Goal: Task Accomplishment & Management: Use online tool/utility

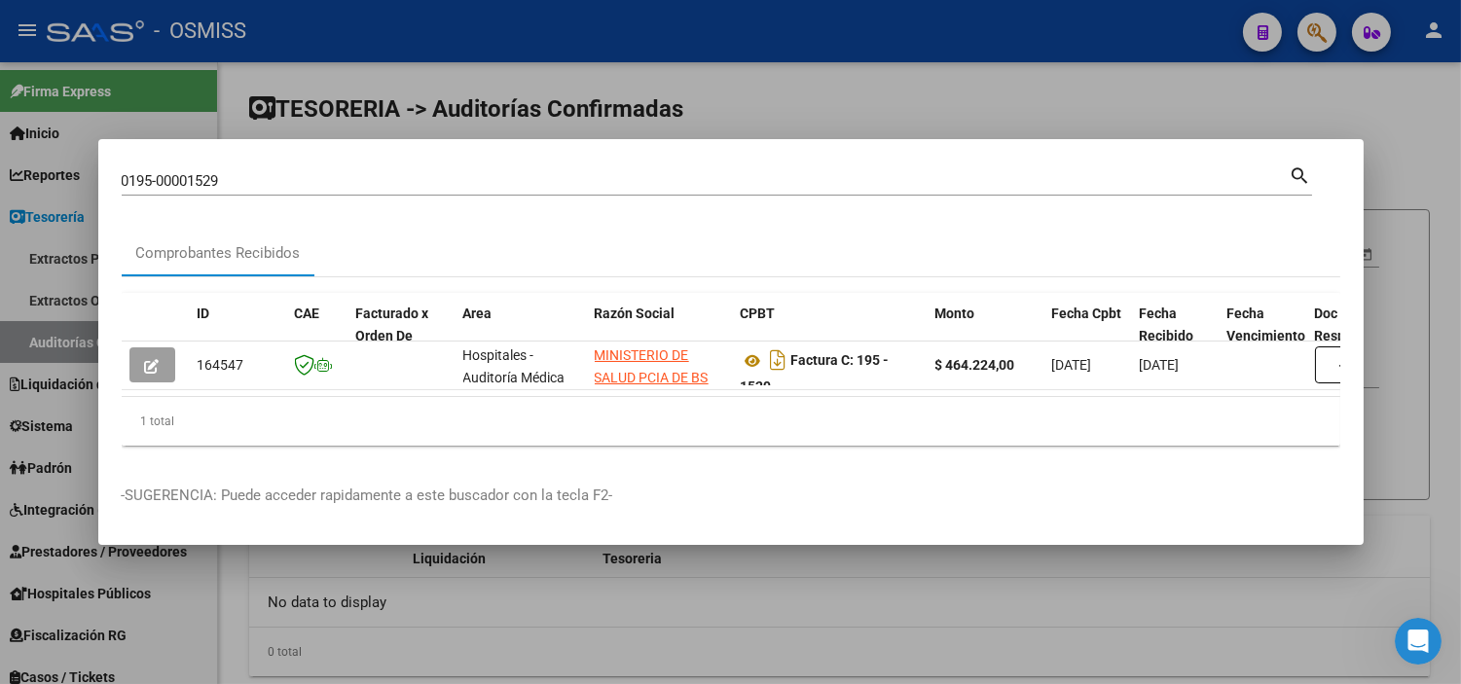
scroll to position [54, 0]
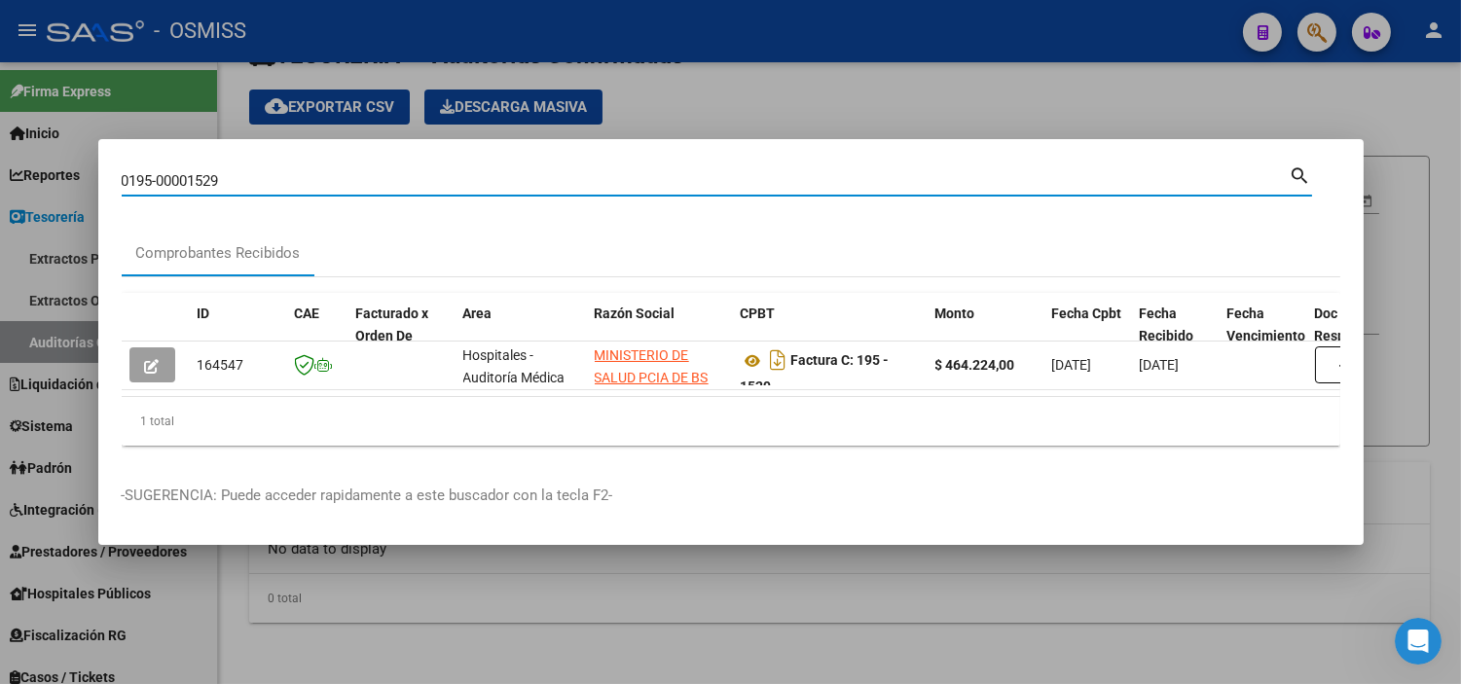
click at [231, 172] on input "0195-00001529" at bounding box center [706, 181] width 1168 height 18
click at [234, 172] on input "0195-00001529" at bounding box center [706, 181] width 1168 height 18
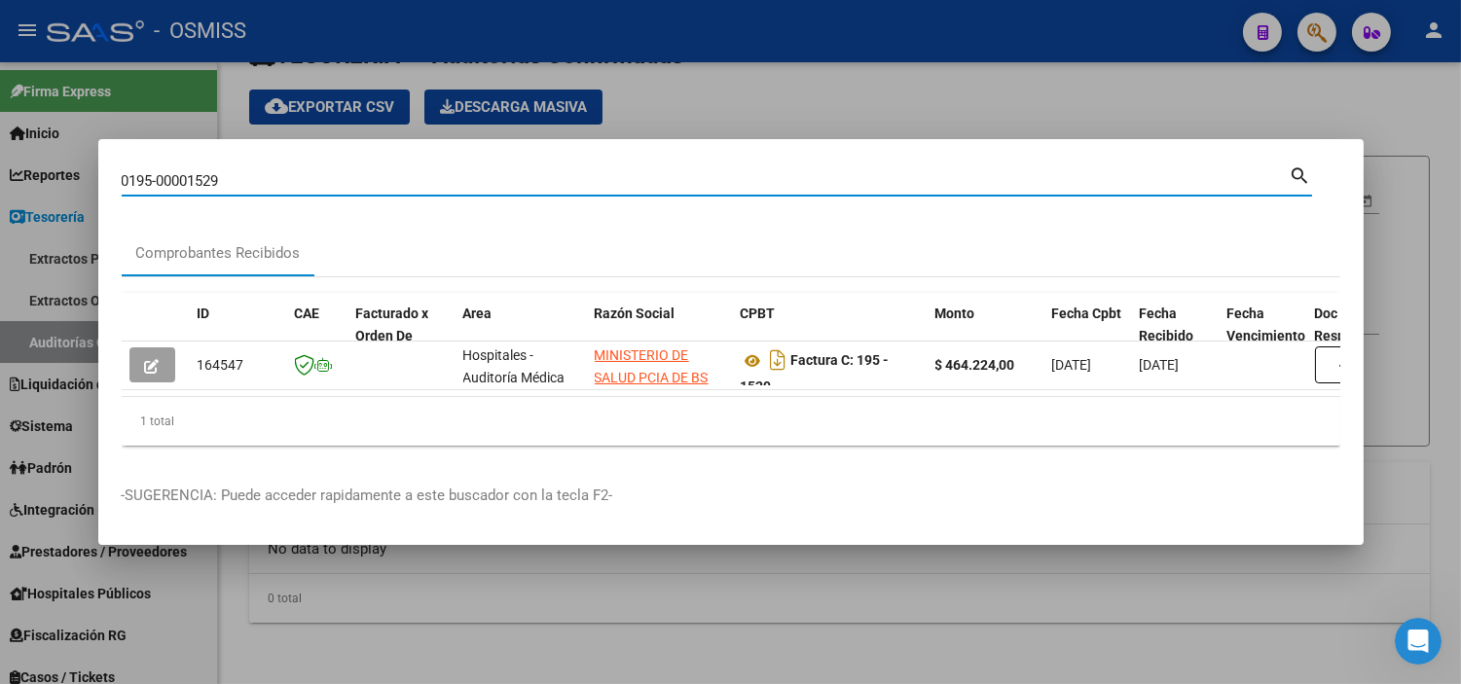
paste input "C0002-00004492"
click at [127, 175] on input "C0002-00004492" at bounding box center [706, 181] width 1168 height 18
type input "0002-00004492"
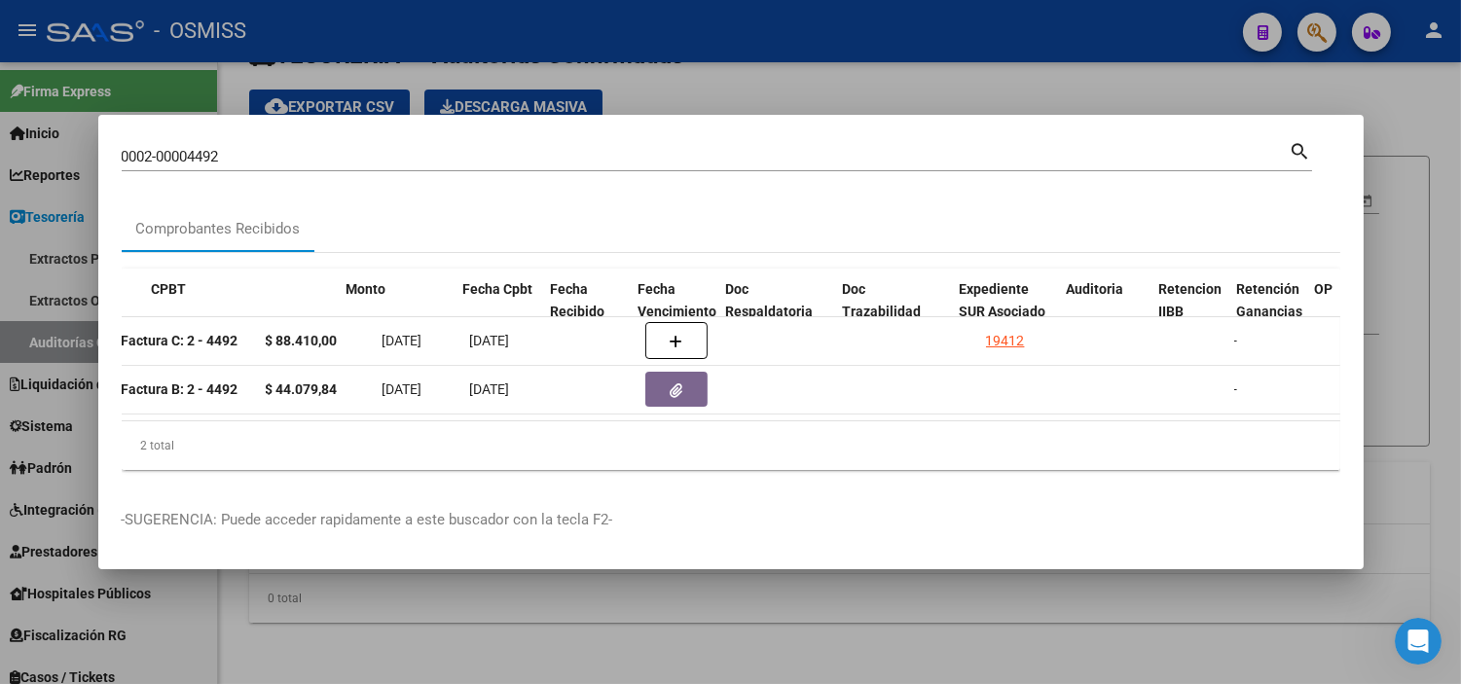
scroll to position [0, 714]
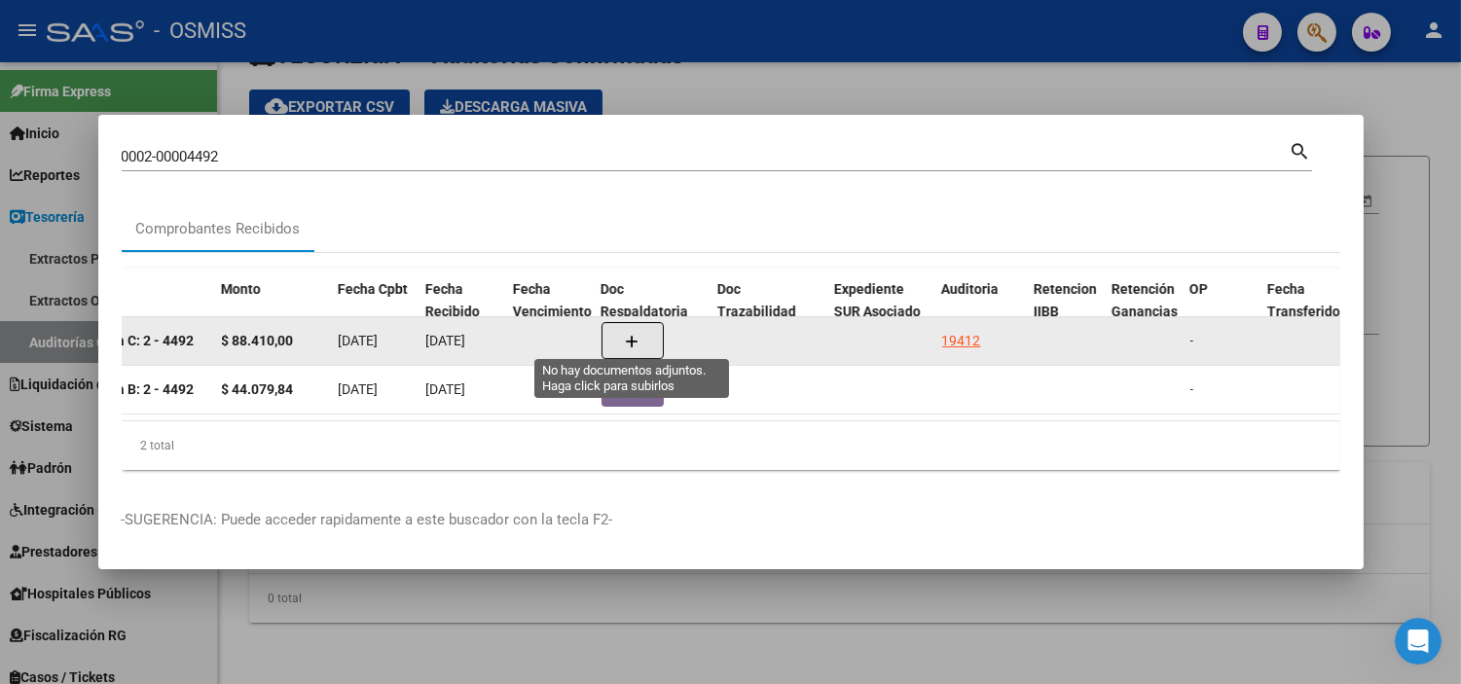
click at [613, 344] on button "button" at bounding box center [633, 340] width 62 height 37
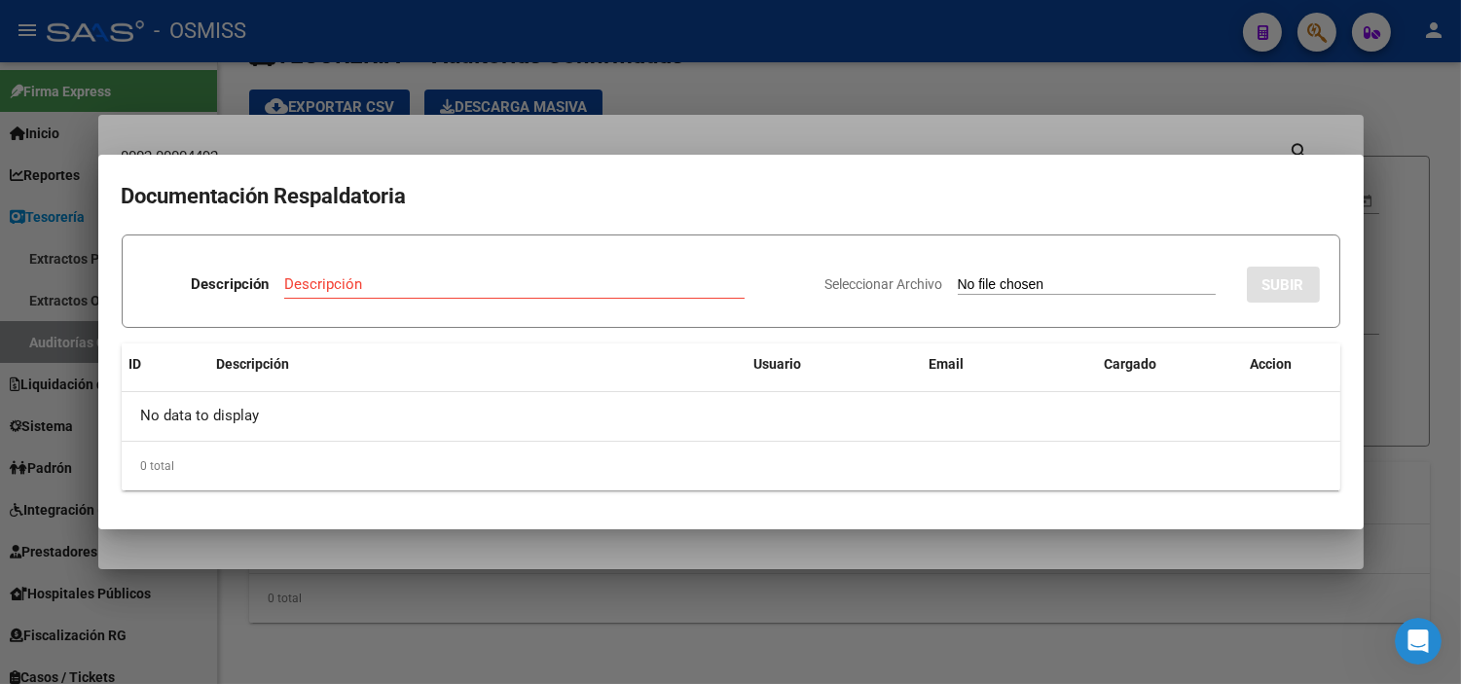
click at [1034, 277] on input "Seleccionar Archivo" at bounding box center [1087, 286] width 258 height 18
type input "C:\fakepath\FC 4492 4471 [PERSON_NAME] 1228.pdf"
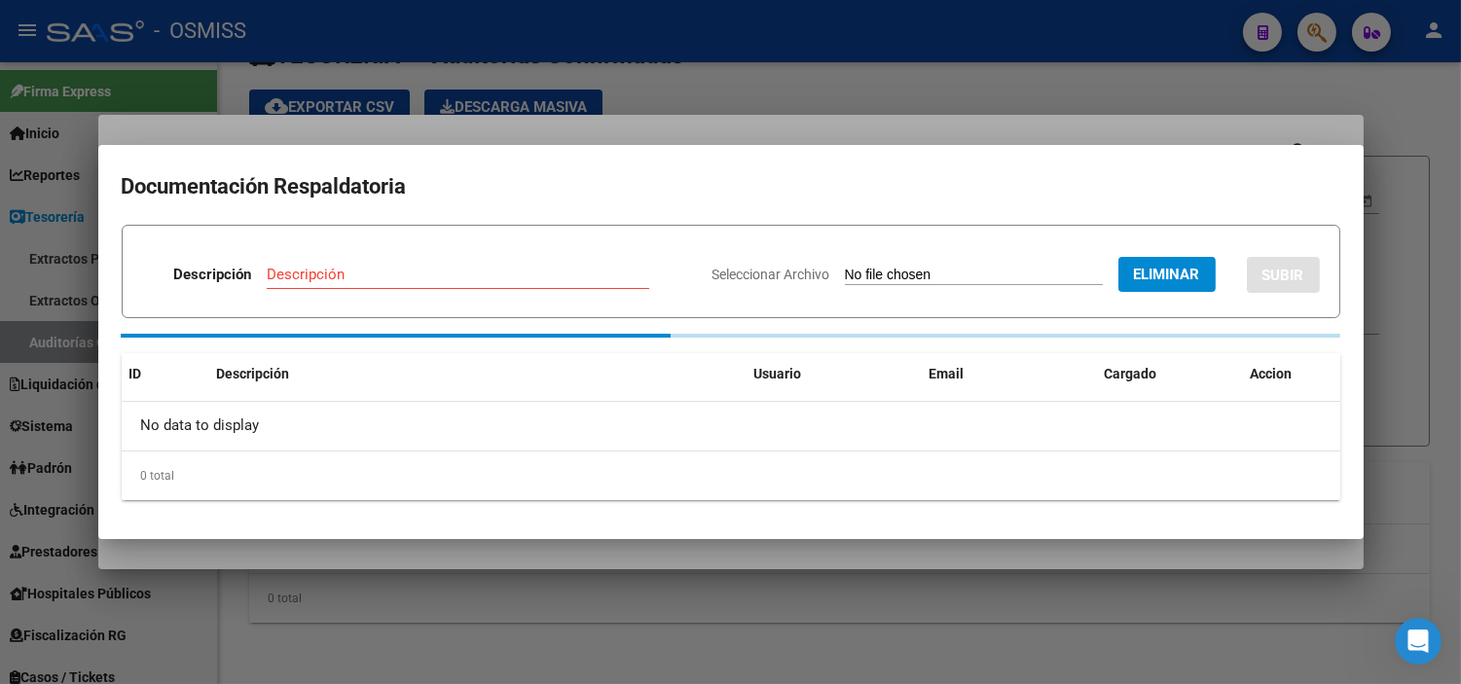
click at [409, 274] on input "Descripción" at bounding box center [458, 275] width 383 height 18
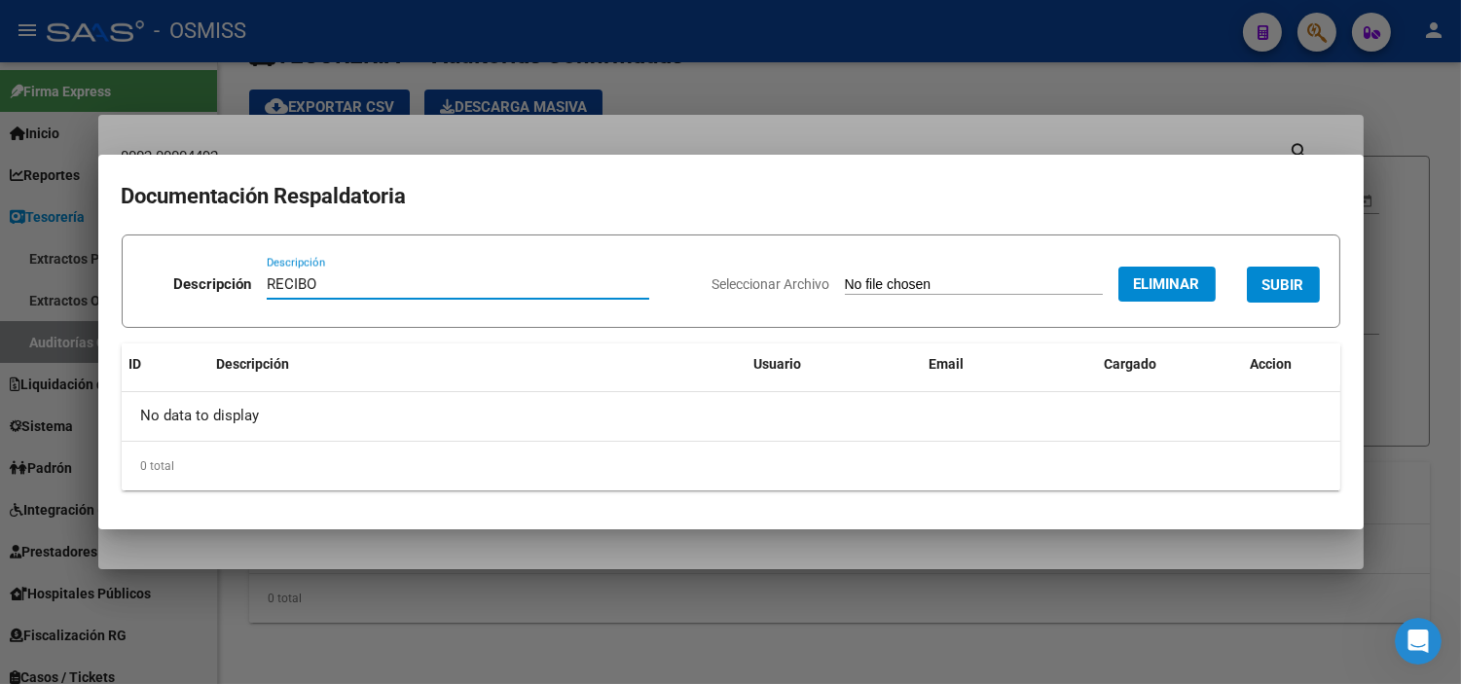
type input "RECIBO"
click at [1275, 286] on span "SUBIR" at bounding box center [1284, 286] width 42 height 18
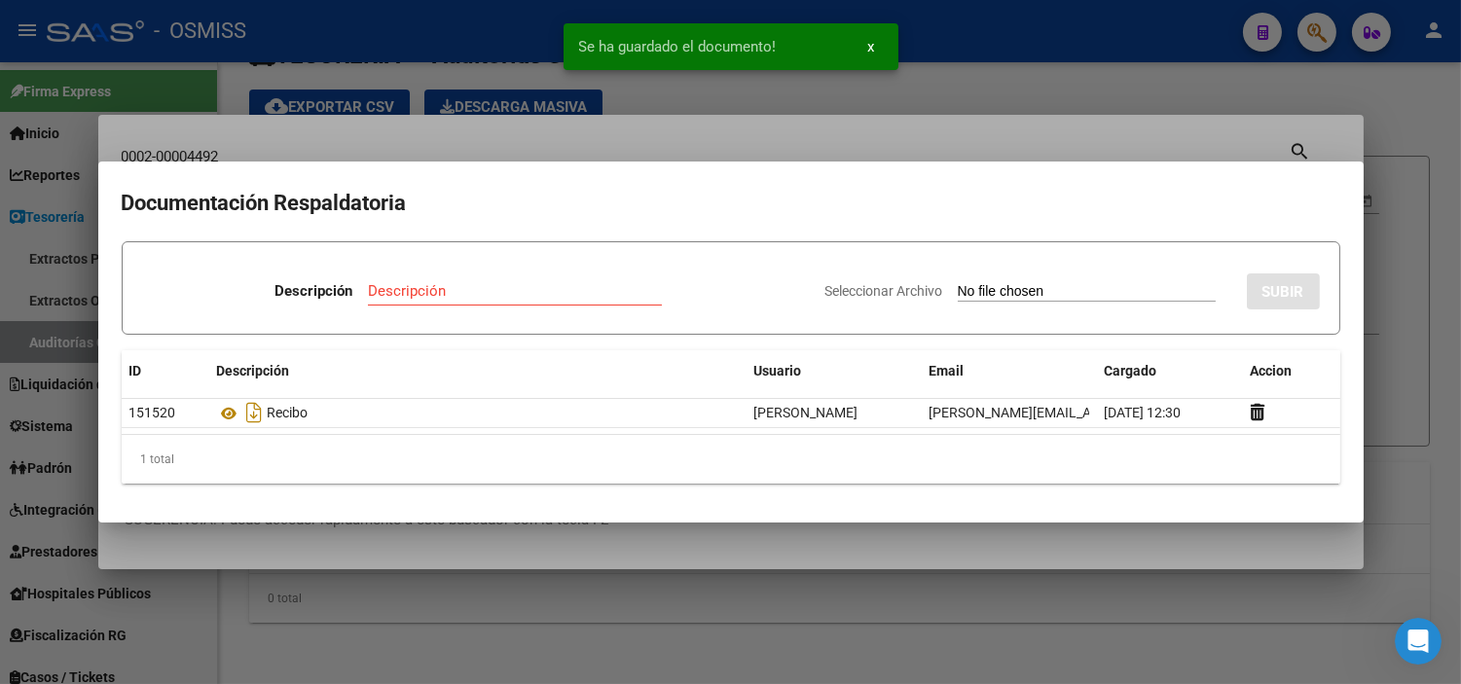
click at [0, 419] on div at bounding box center [730, 342] width 1461 height 684
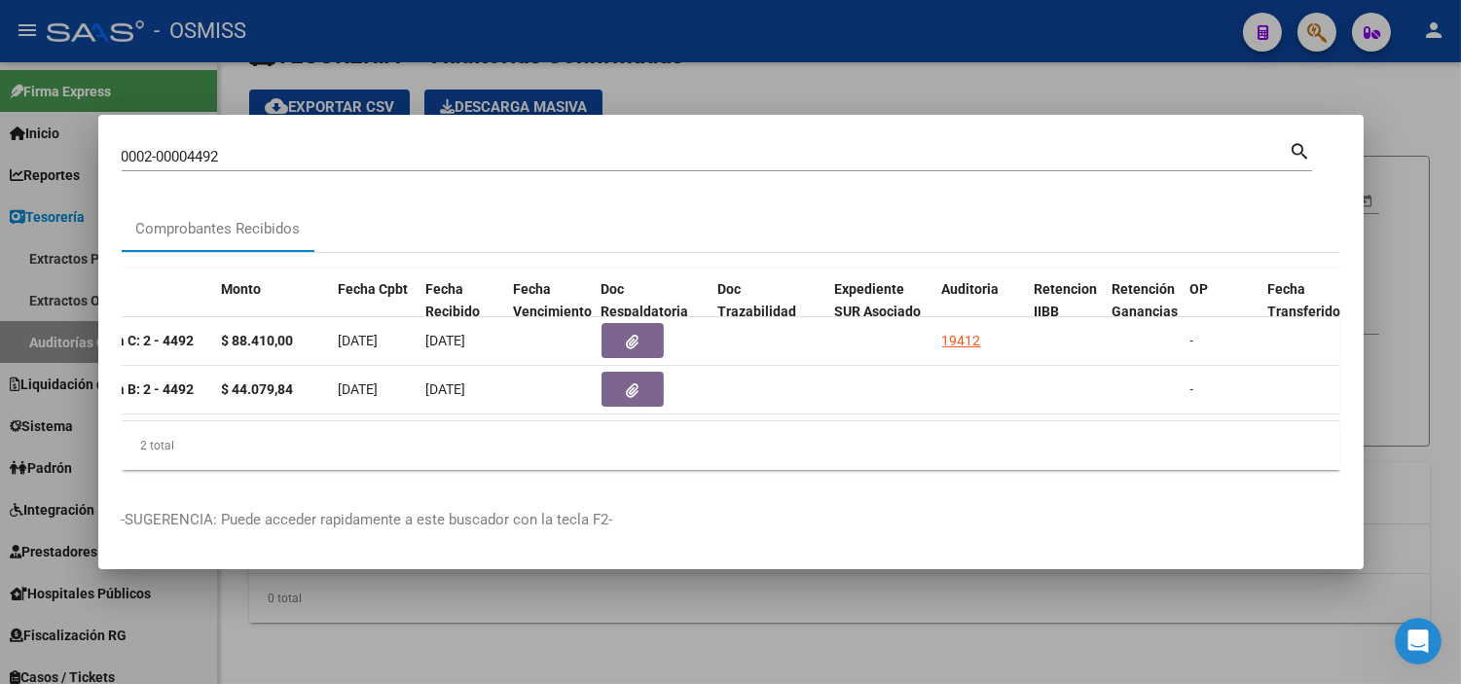
click at [0, 246] on div at bounding box center [730, 342] width 1461 height 684
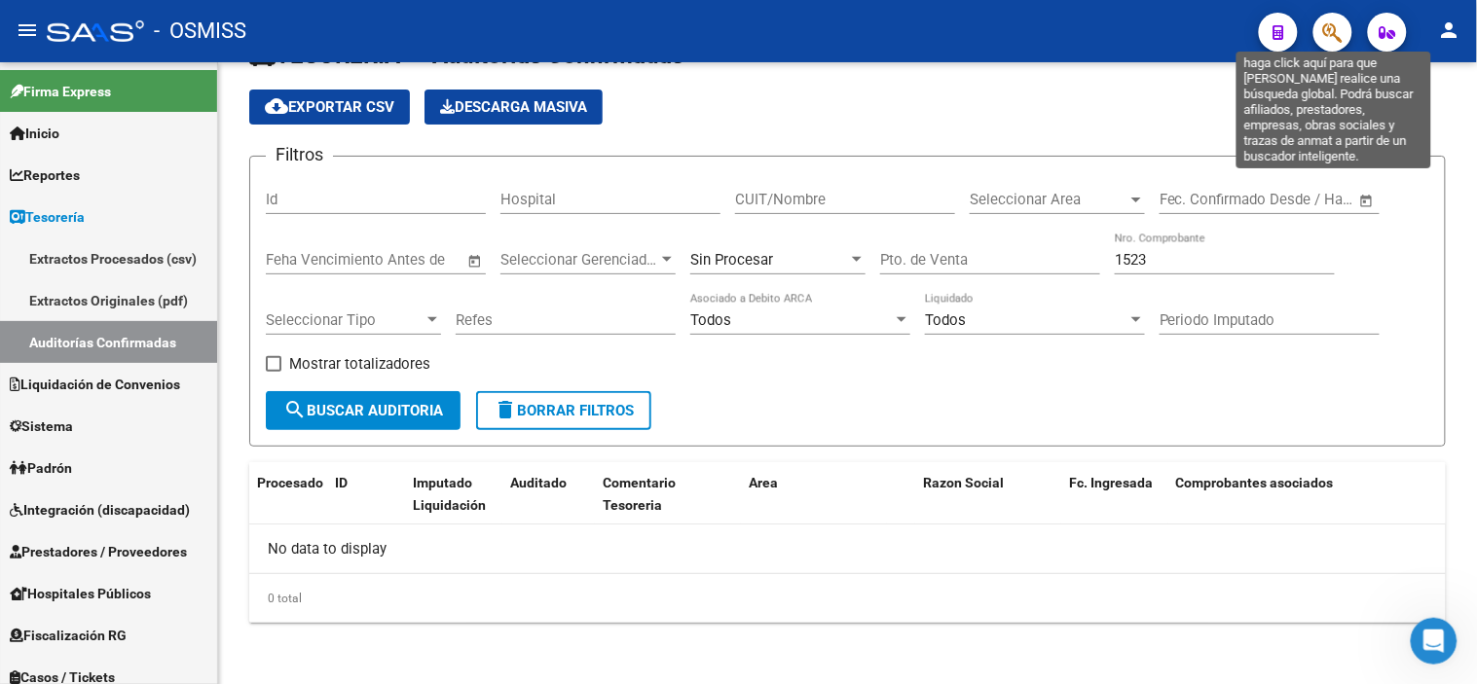
click at [1335, 31] on icon "button" at bounding box center [1332, 32] width 19 height 22
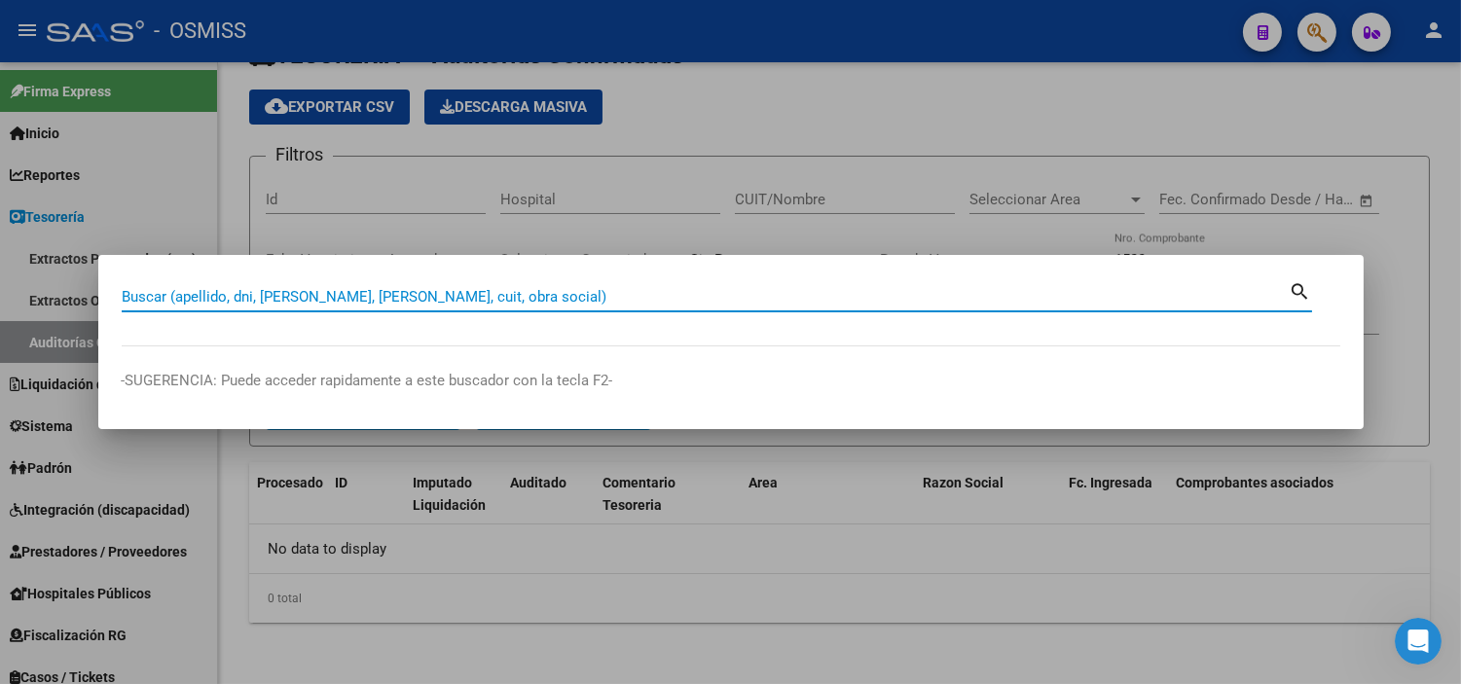
paste input "C0002-00004471"
type input "0002-00004471"
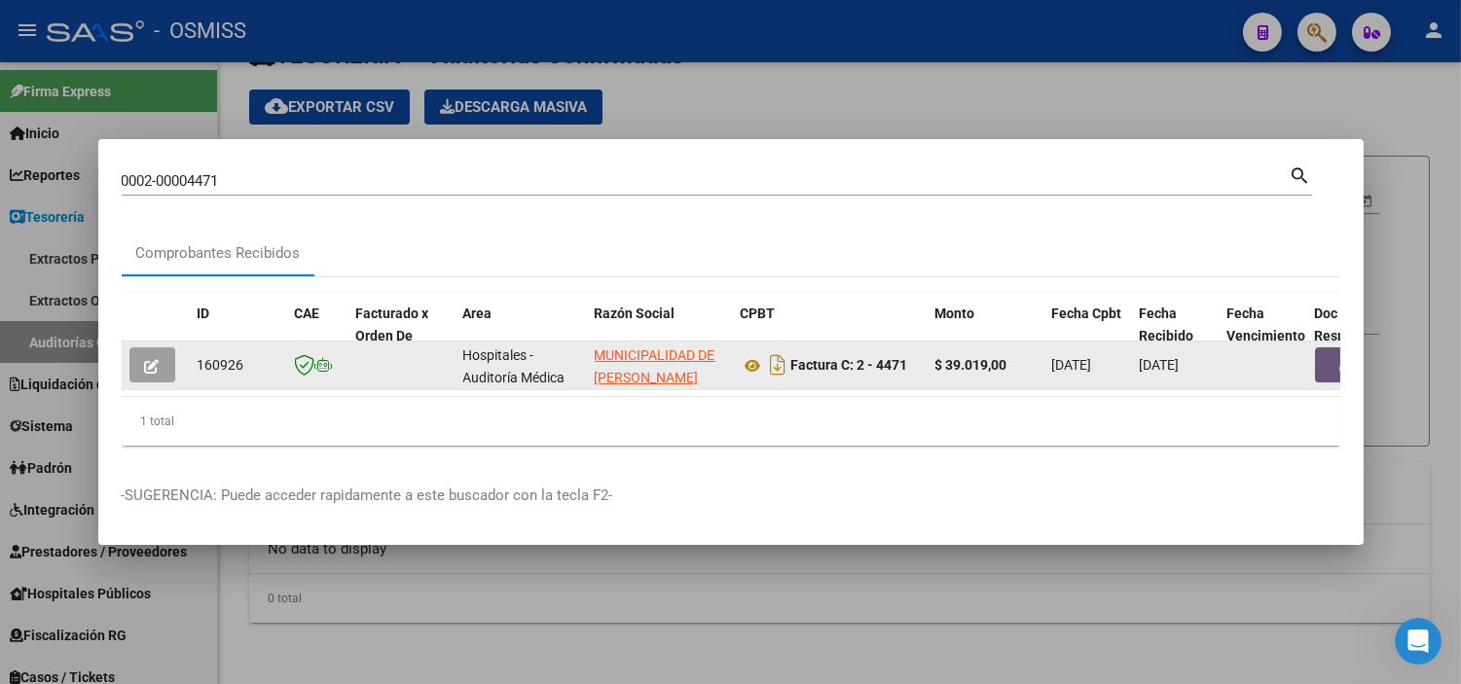
click at [1335, 354] on button "button" at bounding box center [1346, 365] width 62 height 35
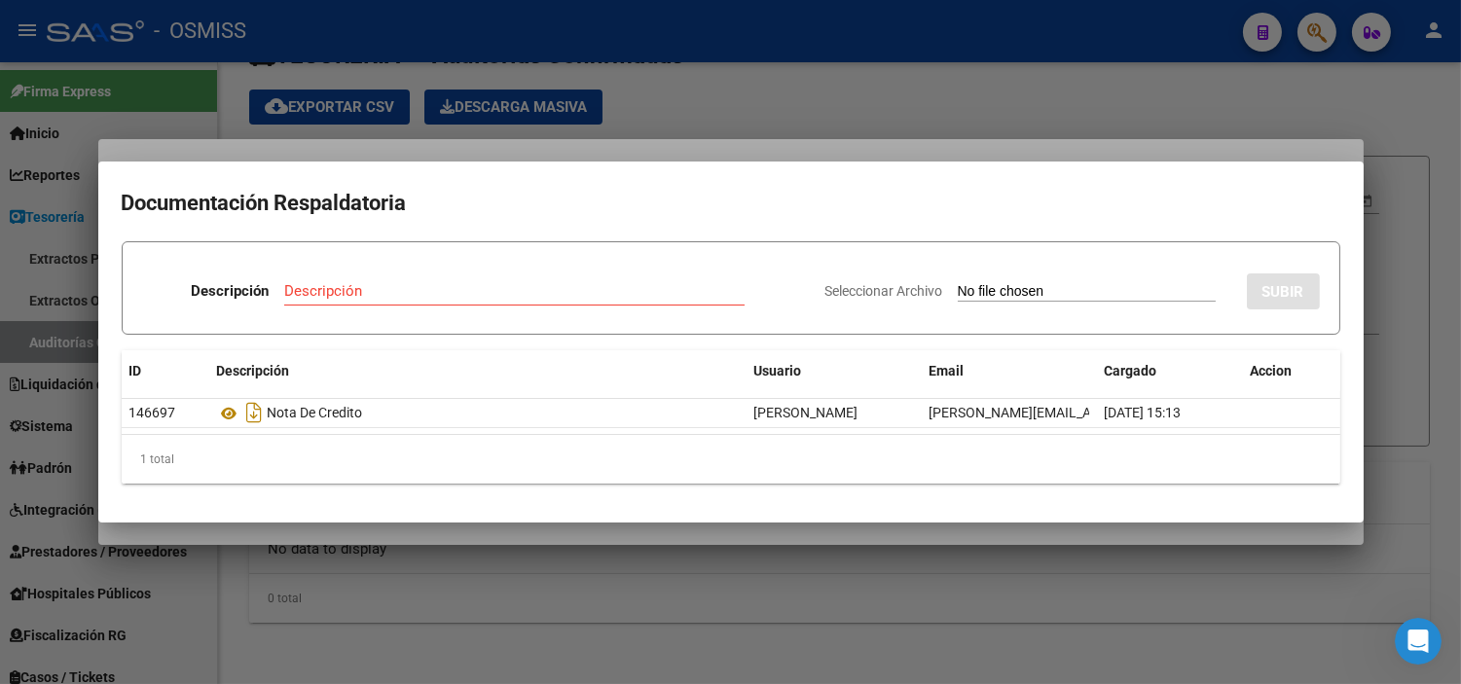
click at [968, 290] on input "Seleccionar Archivo" at bounding box center [1087, 292] width 258 height 18
type input "C:\fakepath\FC 4492 4471 [PERSON_NAME] 1228.pdf"
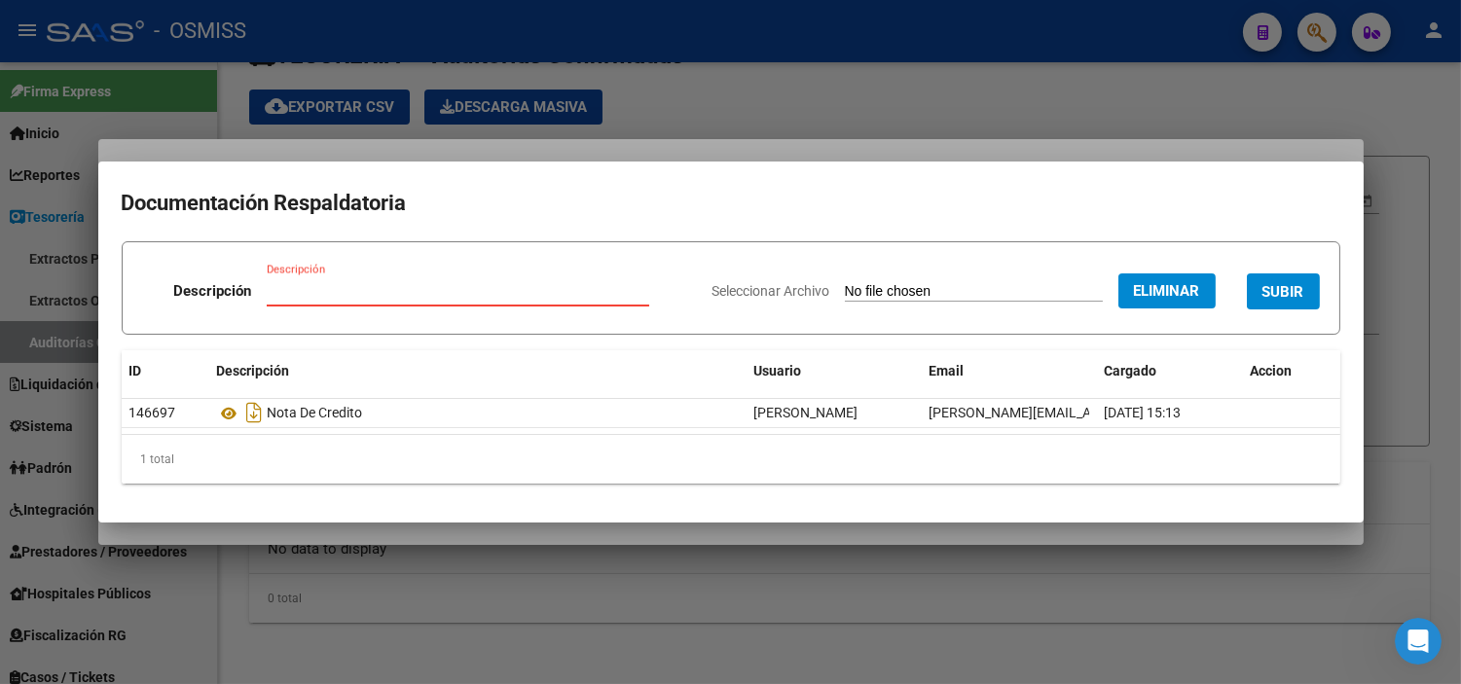
click at [462, 283] on input "Descripción" at bounding box center [458, 291] width 383 height 18
type input "RECIBO"
click at [1285, 286] on span "SUBIR" at bounding box center [1284, 292] width 42 height 18
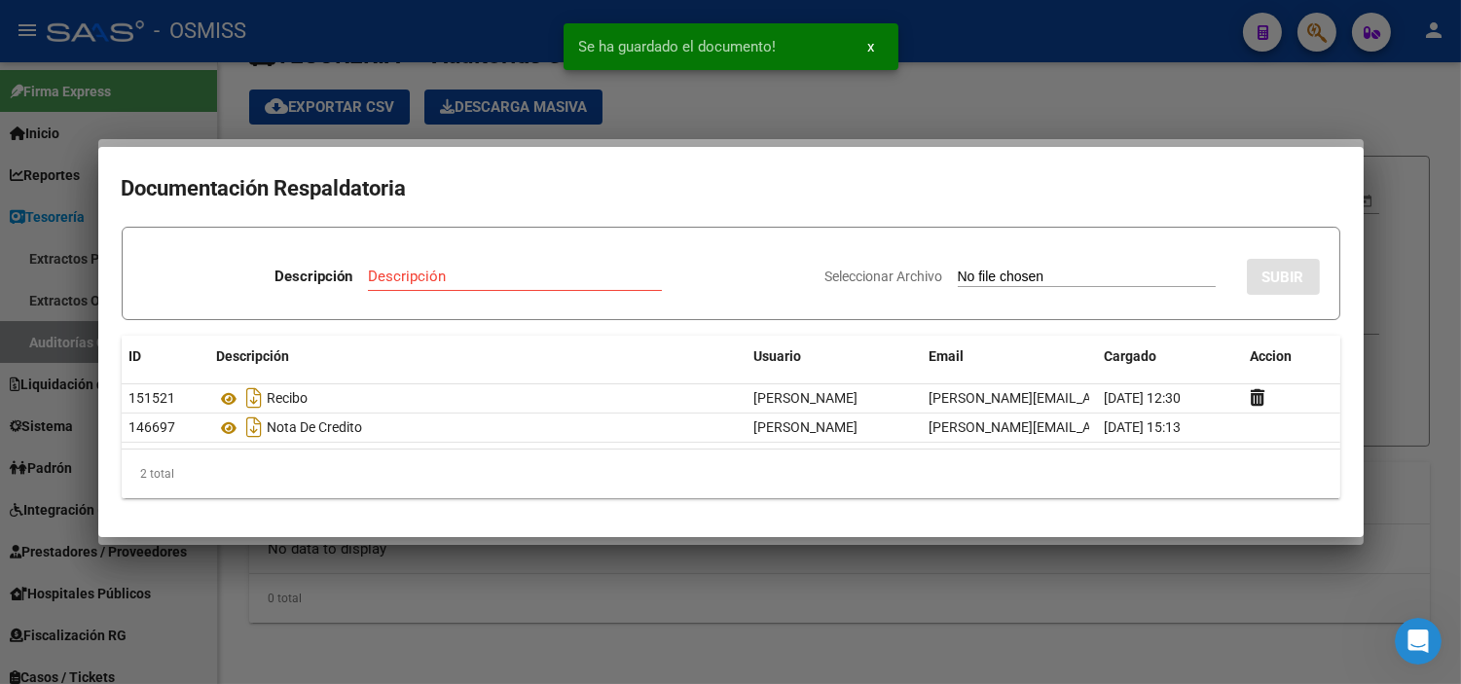
click at [0, 489] on div at bounding box center [730, 342] width 1461 height 684
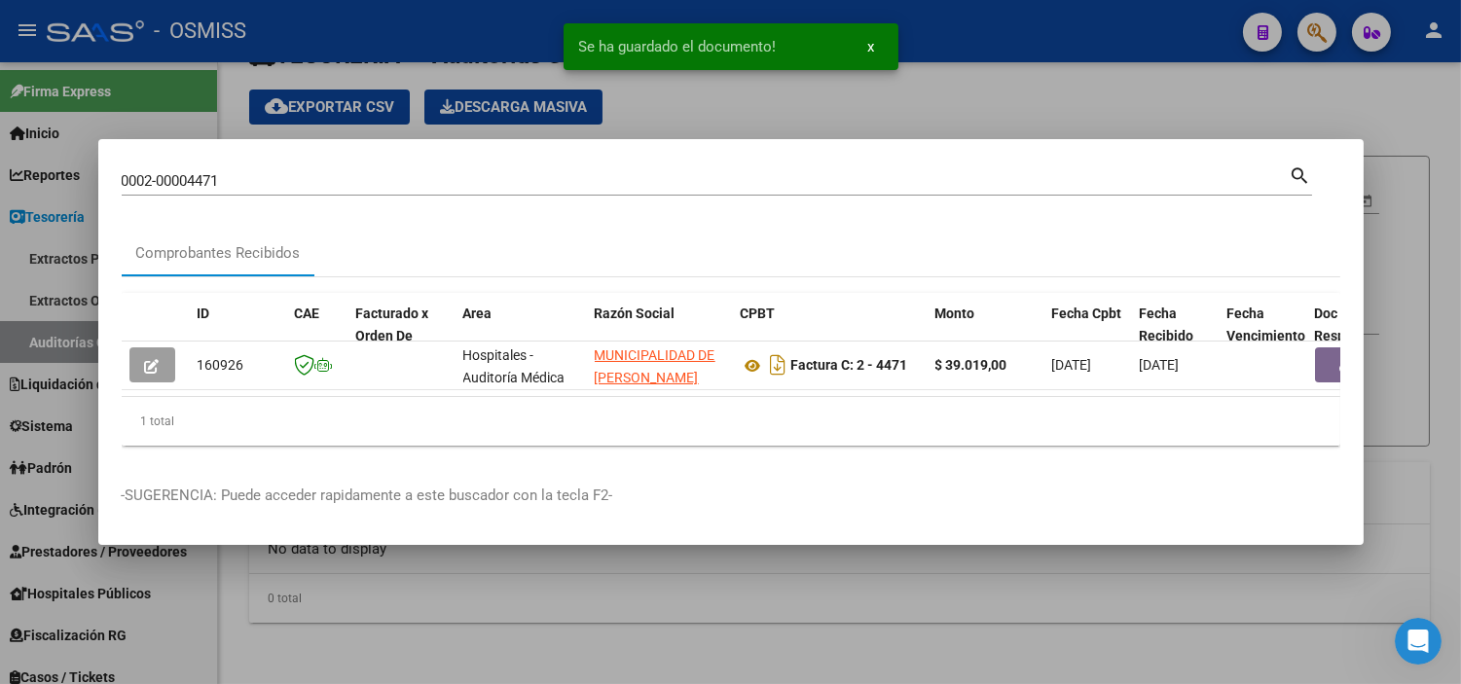
click at [504, 71] on div at bounding box center [730, 342] width 1461 height 684
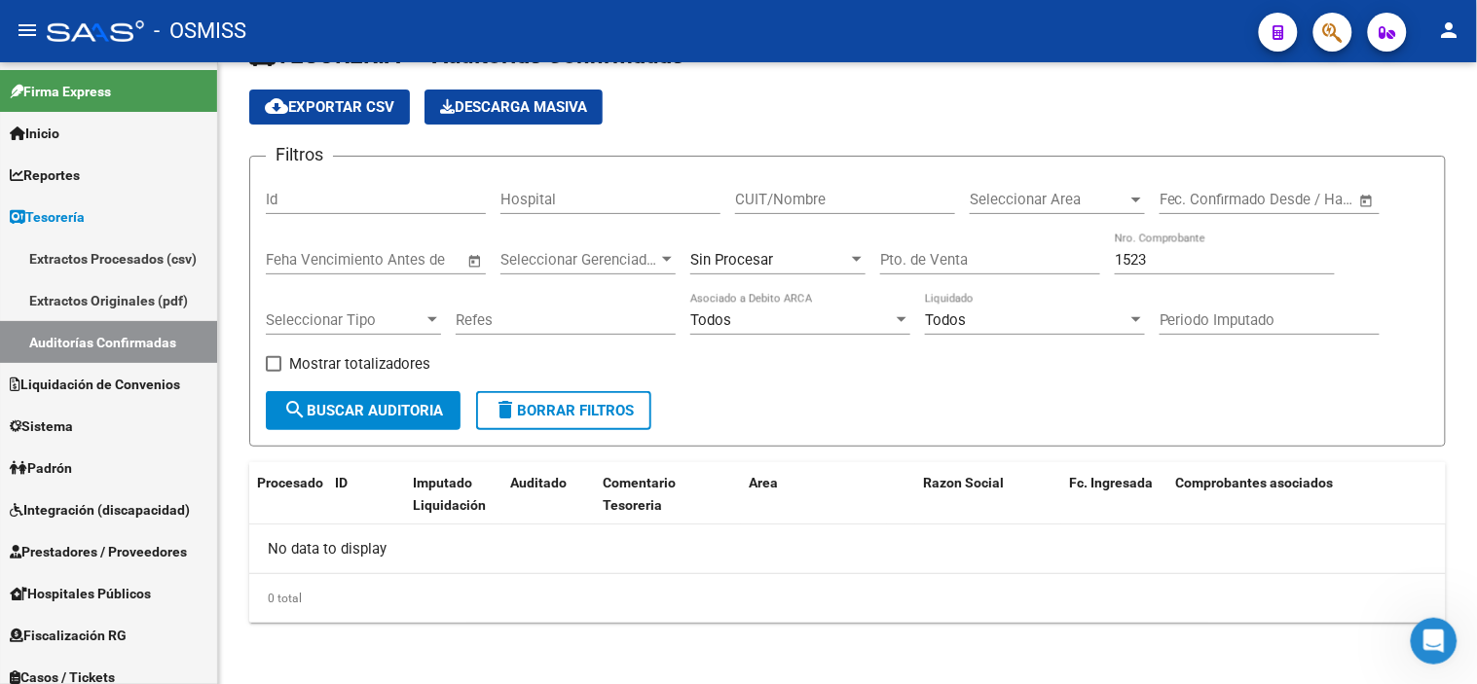
click at [1343, 47] on span "button" at bounding box center [1332, 33] width 19 height 40
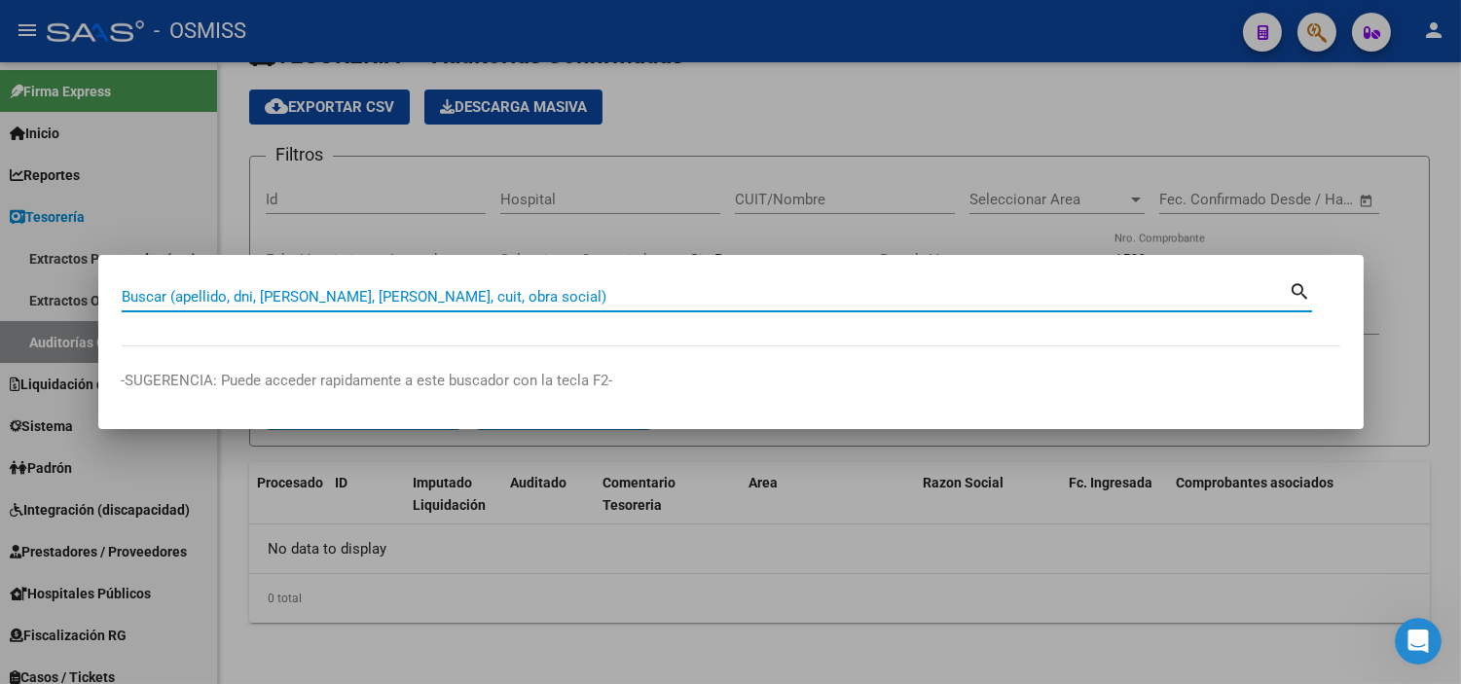
paste input "C0000200004471"
click at [129, 302] on input "C0000200004471" at bounding box center [706, 297] width 1168 height 18
type input "00002-00004471"
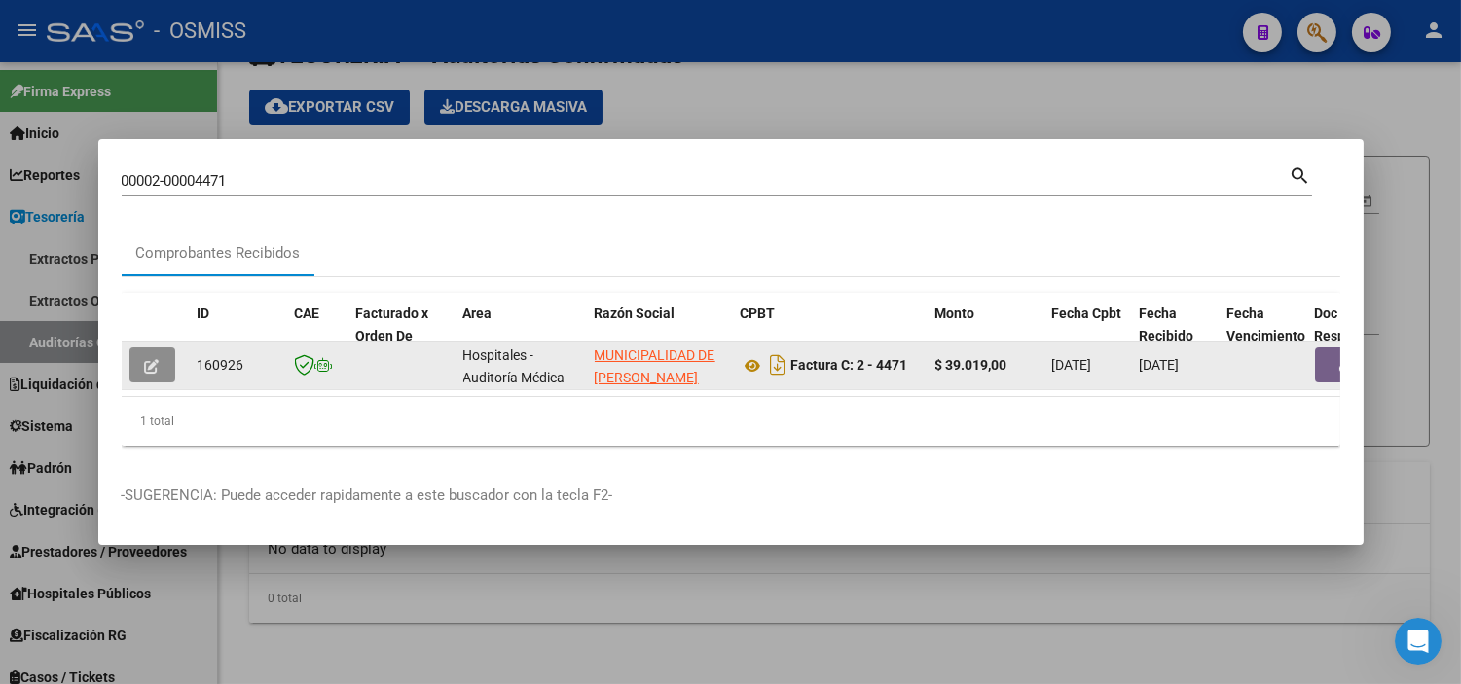
click at [145, 359] on icon "button" at bounding box center [152, 366] width 15 height 15
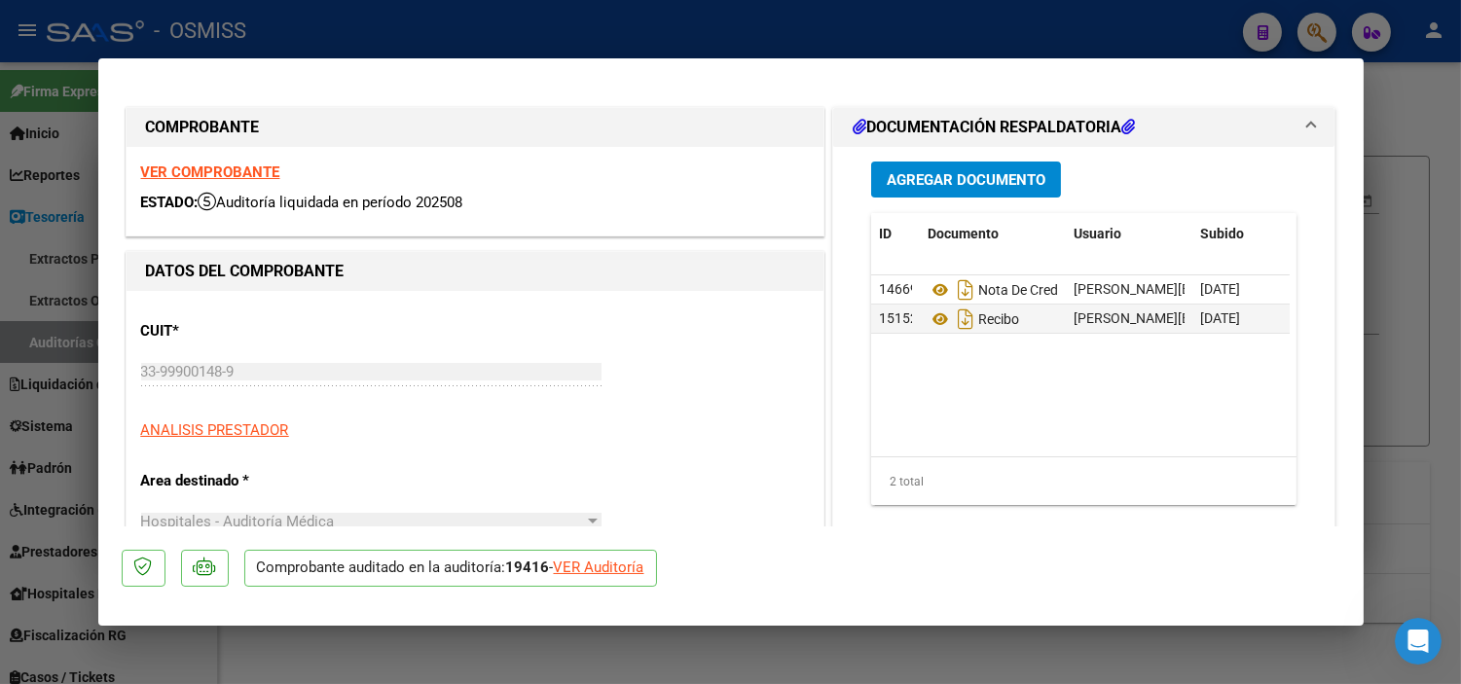
type input "[DATE]"
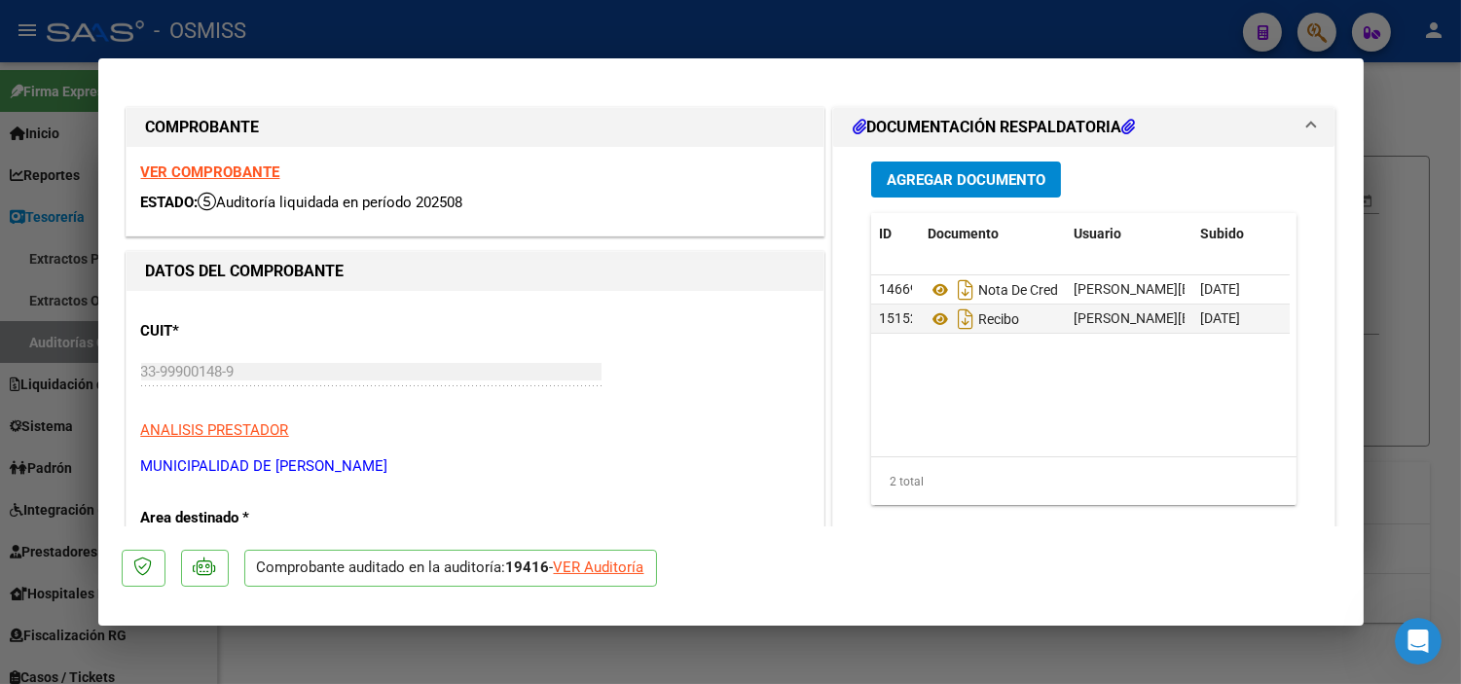
click at [615, 565] on div "VER Auditoría" at bounding box center [599, 568] width 91 height 22
type input "$ 0,00"
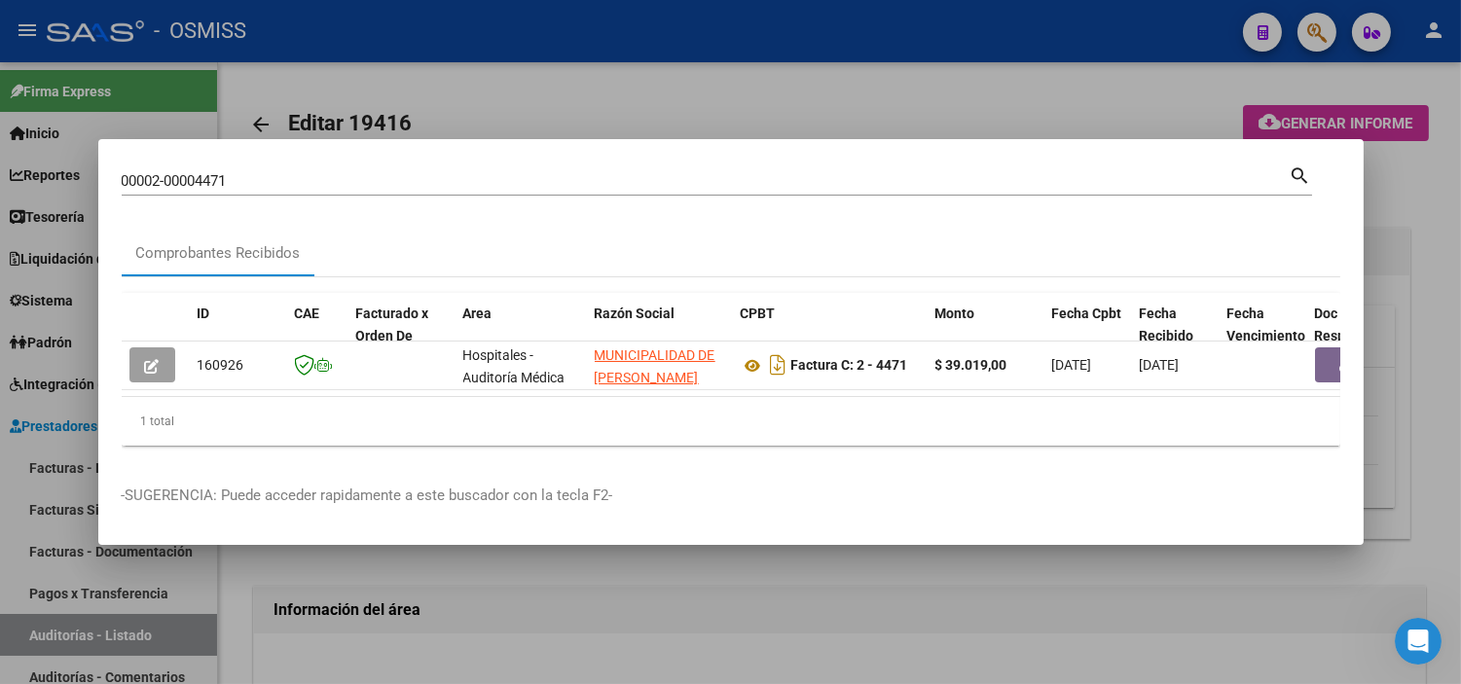
click at [595, 586] on div at bounding box center [730, 342] width 1461 height 684
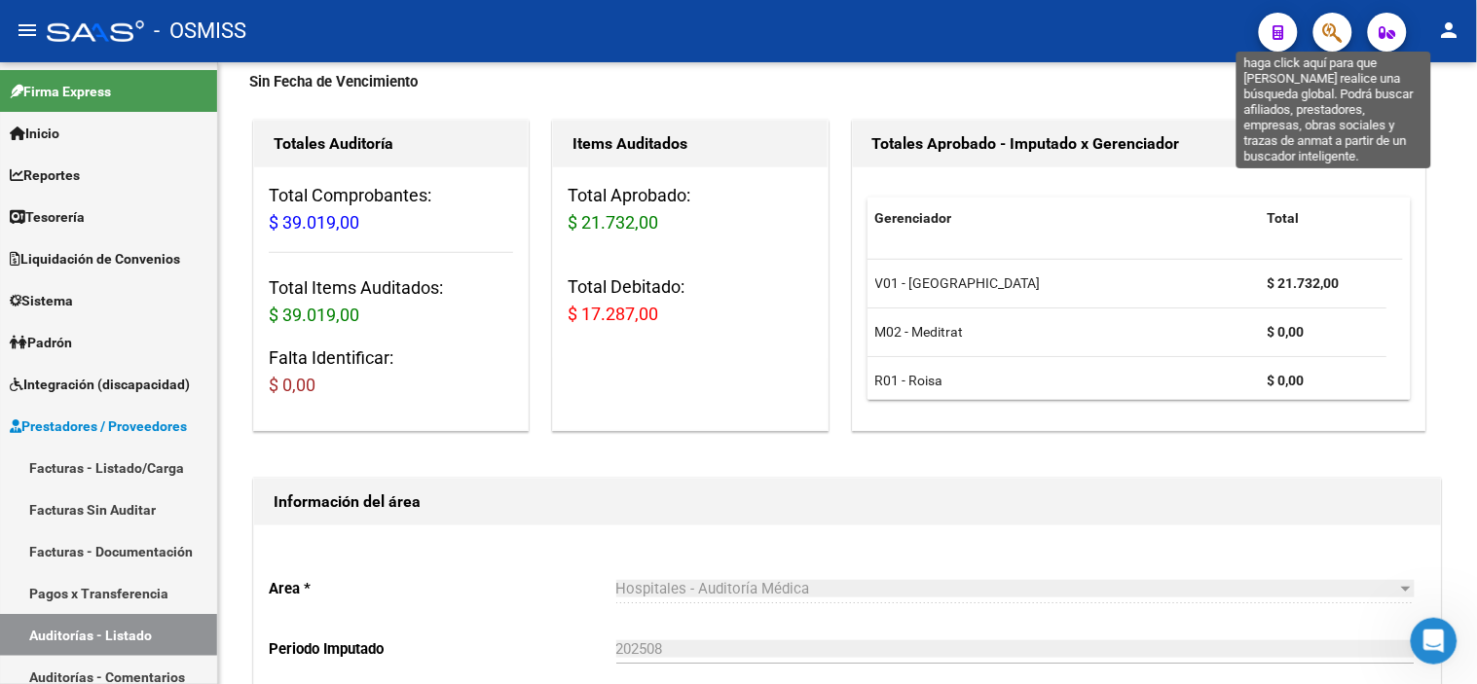
click at [1332, 34] on icon "button" at bounding box center [1332, 32] width 19 height 22
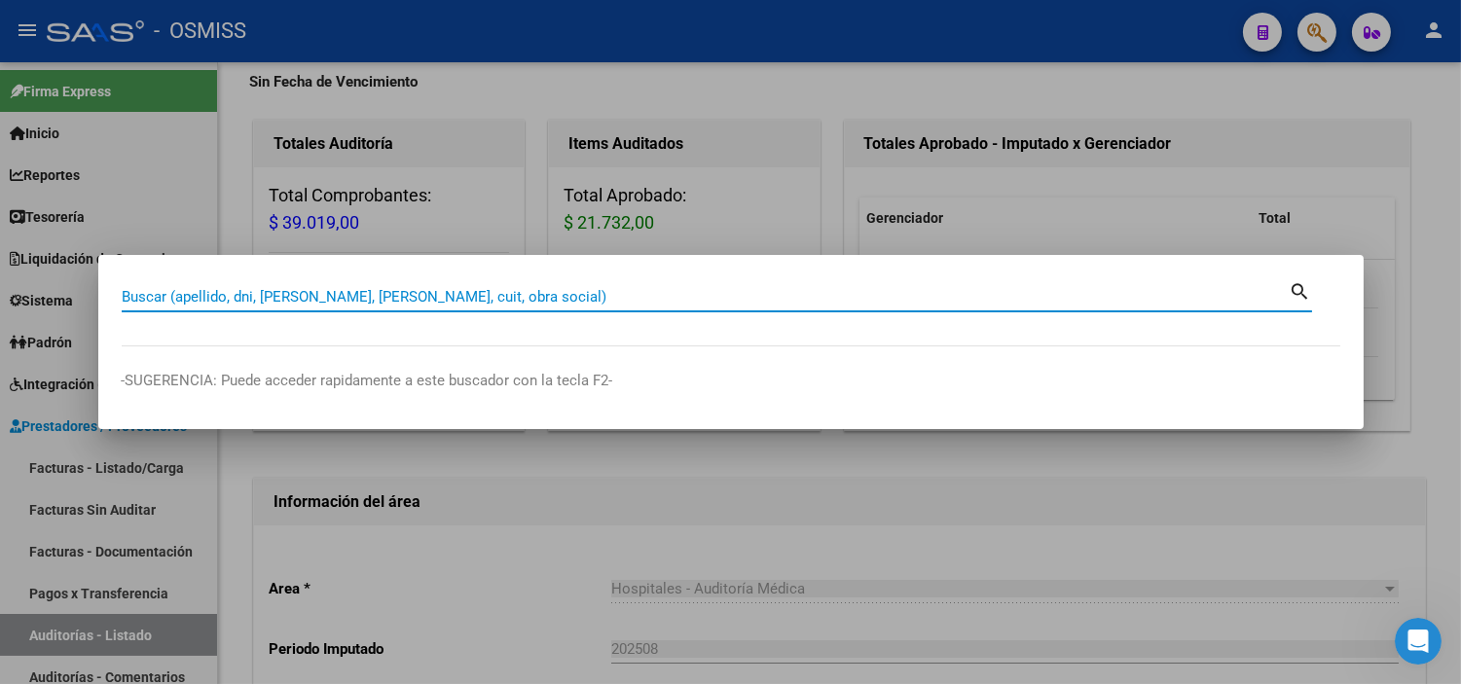
paste input "0008-00043425."
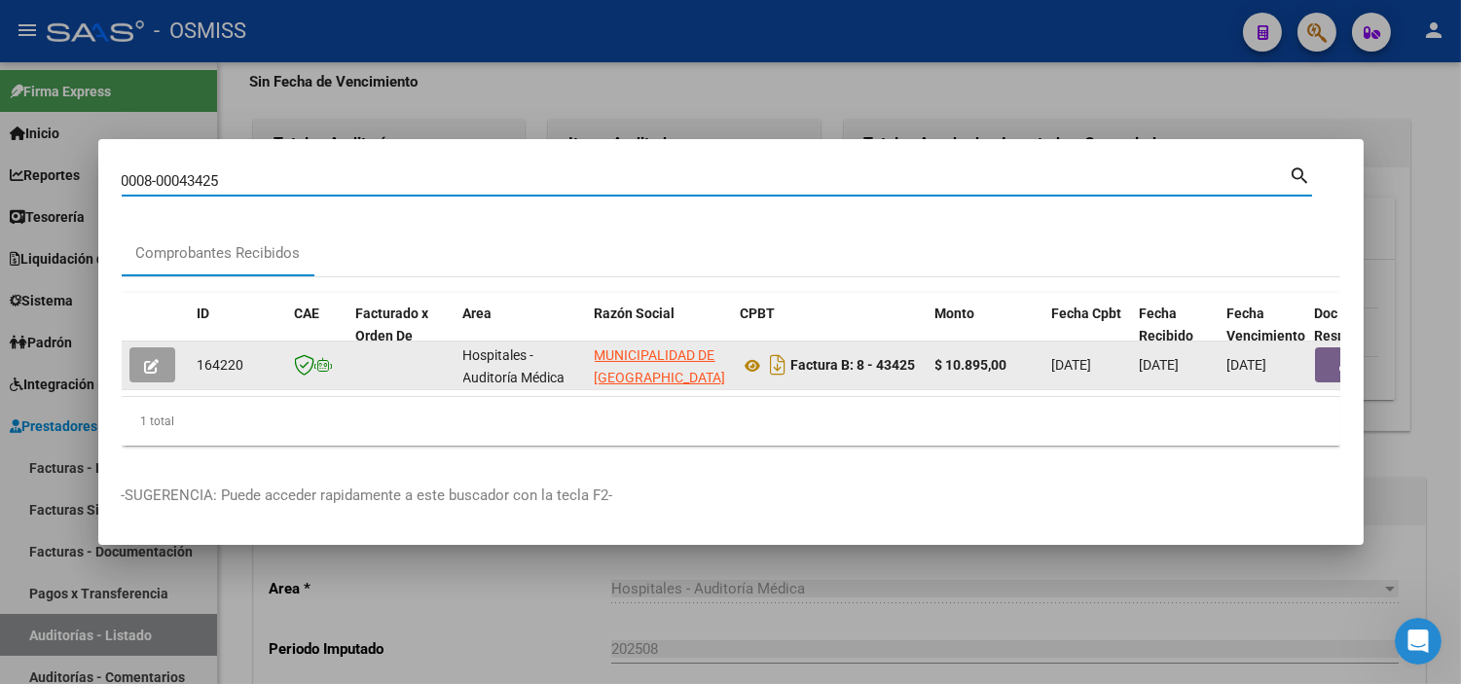
click at [1328, 362] on button "button" at bounding box center [1346, 365] width 62 height 35
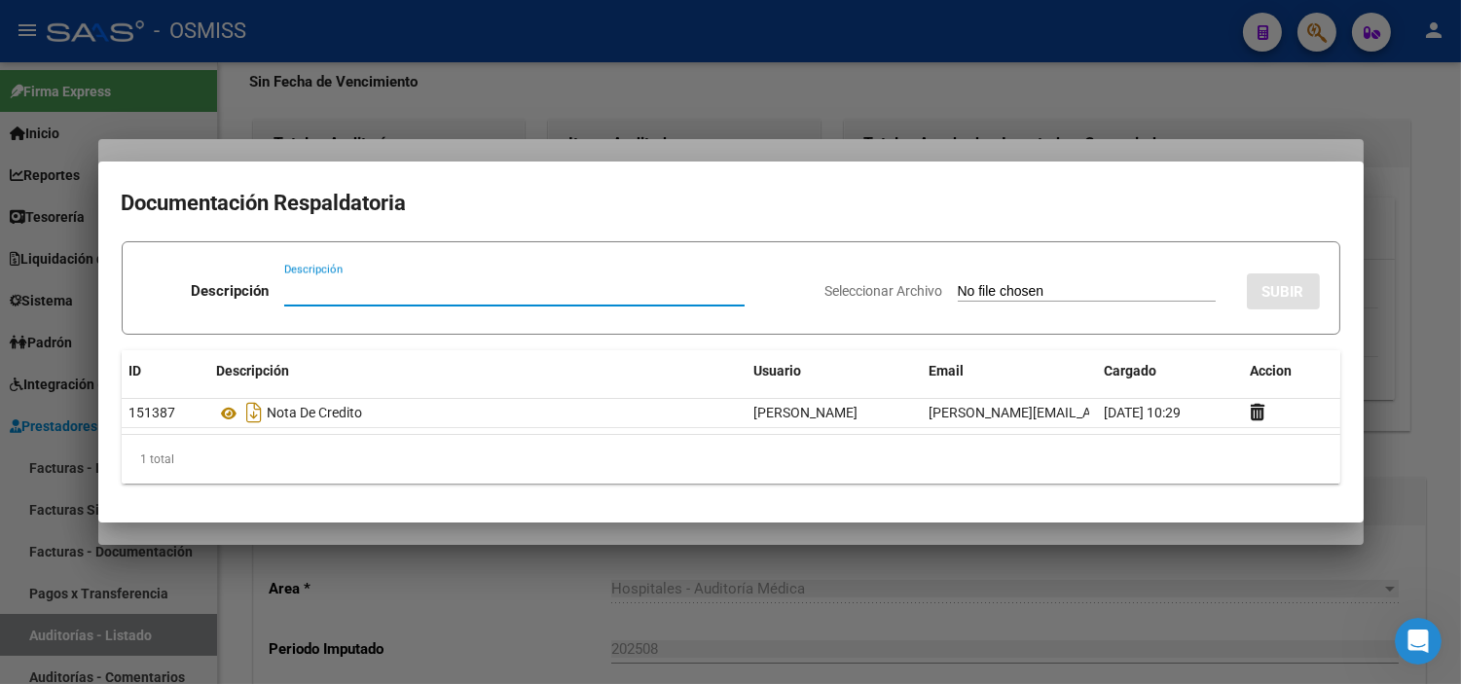
click at [715, 610] on div at bounding box center [730, 342] width 1461 height 684
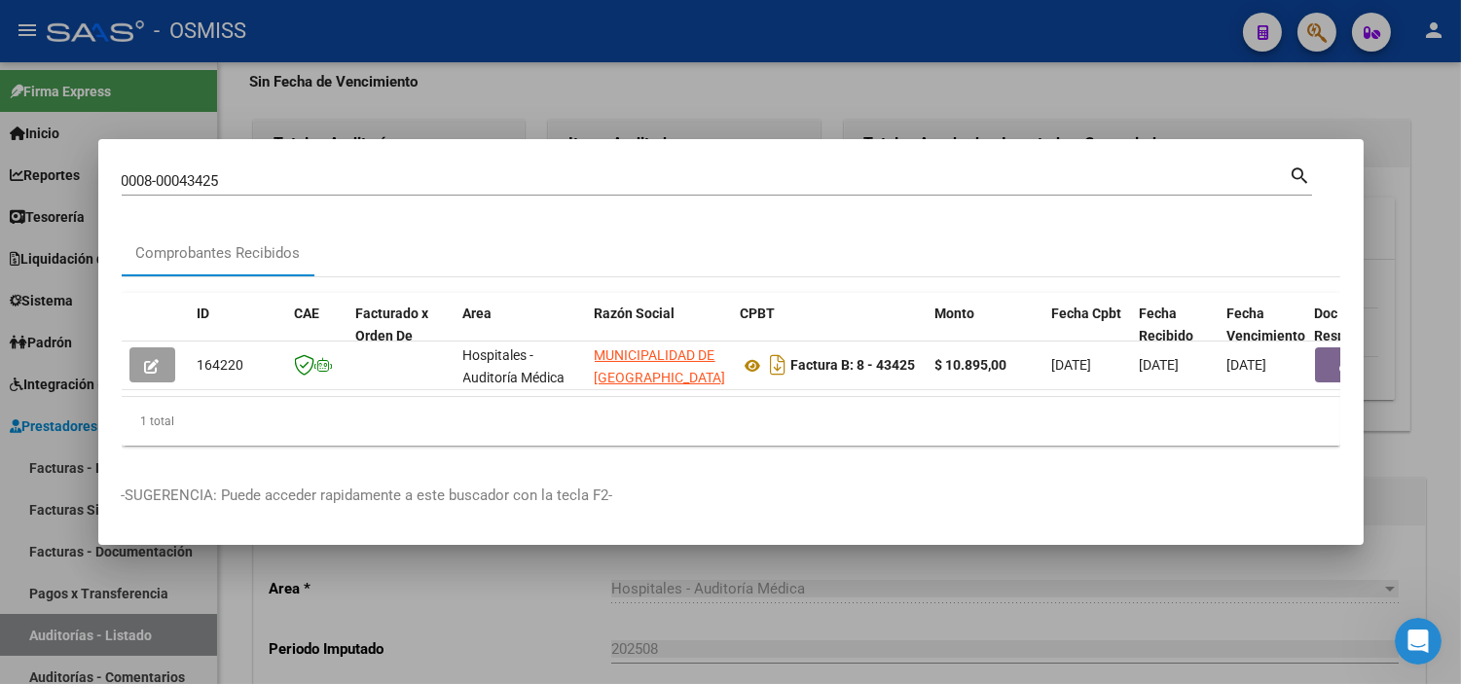
click at [295, 172] on input "0008-00043425" at bounding box center [706, 181] width 1168 height 18
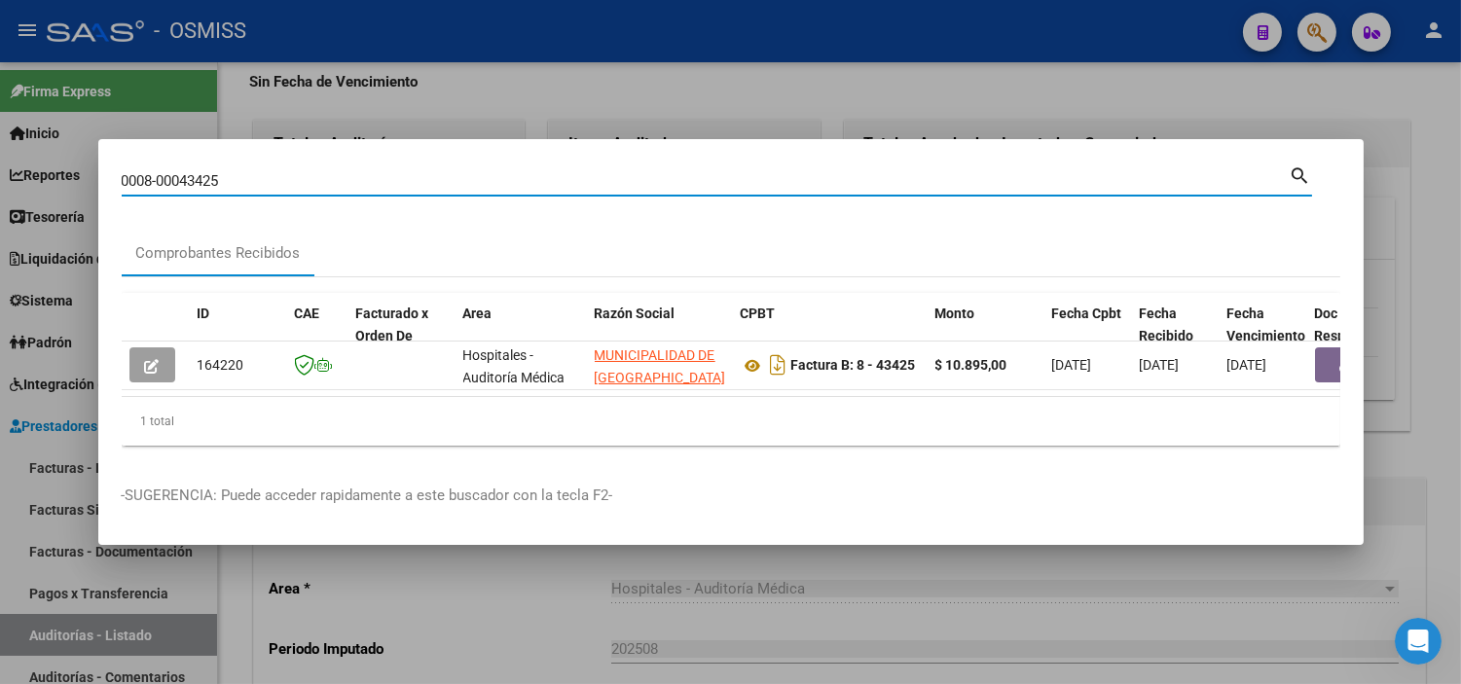
click at [293, 172] on input "0008-00043425" at bounding box center [706, 181] width 1168 height 18
paste input "C0112-00004944"
drag, startPoint x: 175, startPoint y: 175, endPoint x: 108, endPoint y: 164, distance: 68.2
click at [108, 164] on mat-dialog-content "0008-C0112-00004944 Buscar (apellido, dni, cuil, nro traspaso, cuit, obra socia…" at bounding box center [731, 312] width 1266 height 299
type input "112-00004944"
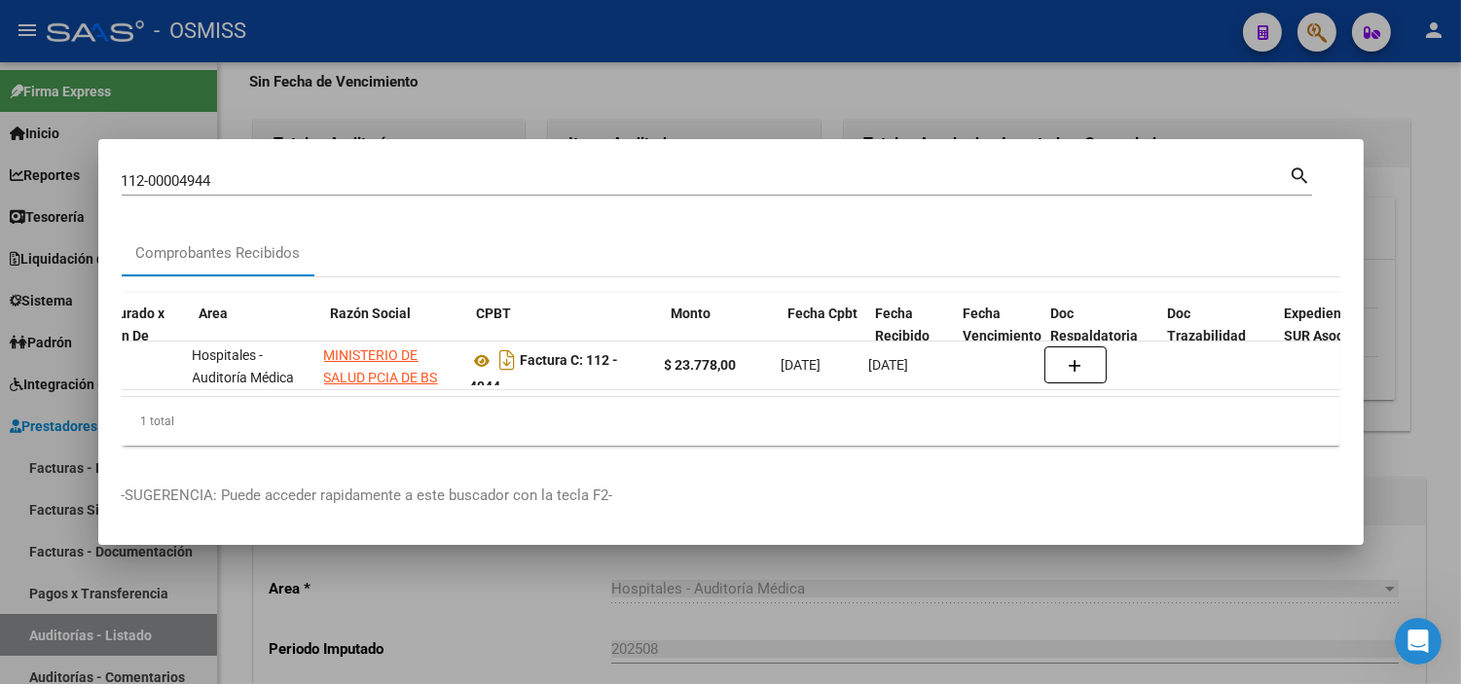
scroll to position [0, 411]
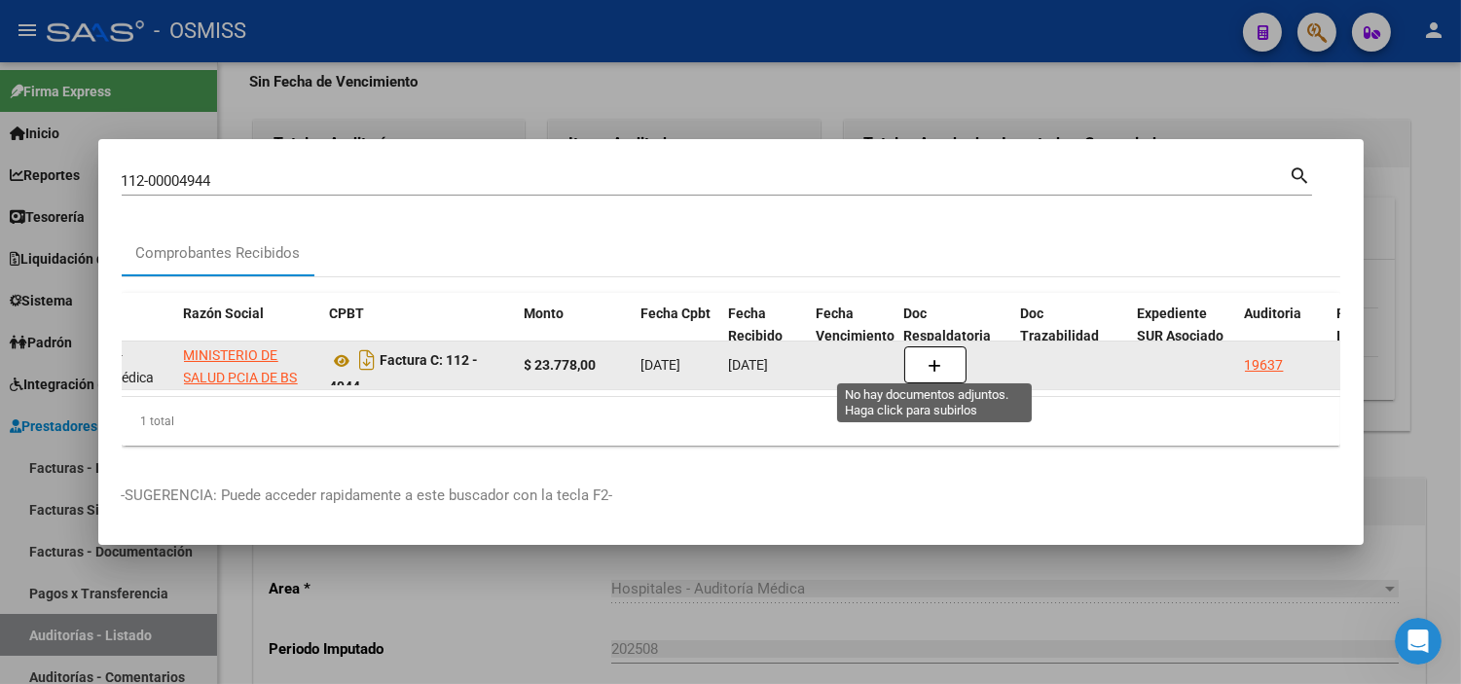
click at [941, 371] on button "button" at bounding box center [935, 365] width 62 height 37
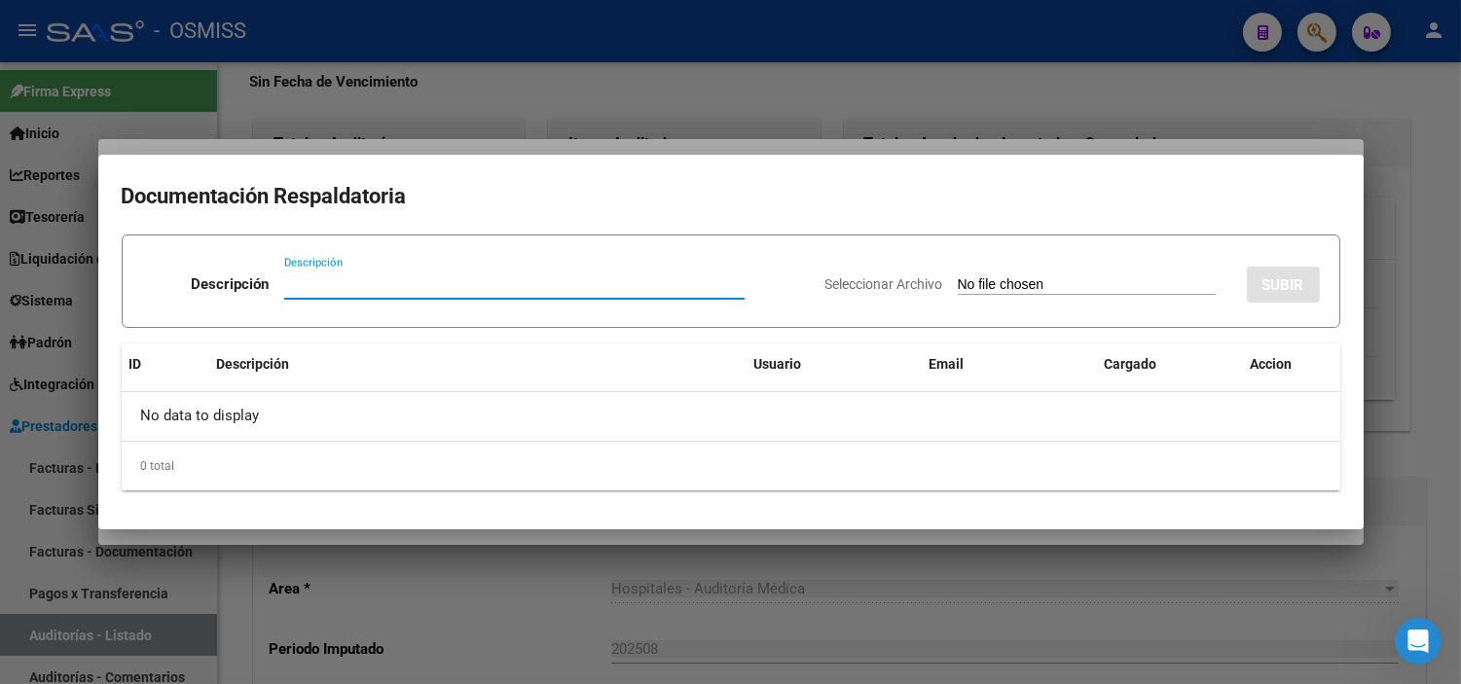
click at [974, 277] on input "Seleccionar Archivo" at bounding box center [1087, 286] width 258 height 18
type input "C:\fakepath\FC VARIAS HOSPITAL [PERSON_NAME] RC1806.pdf"
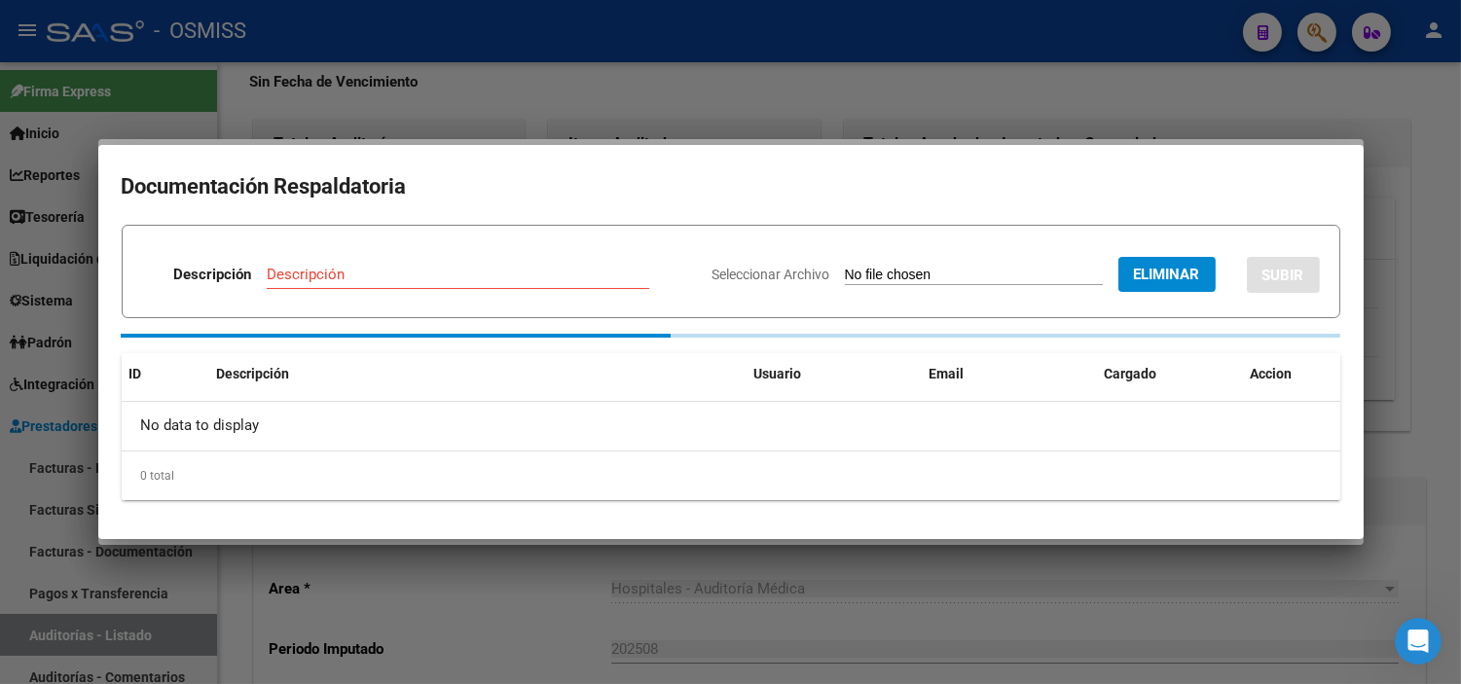
click at [485, 276] on input "Descripción" at bounding box center [458, 275] width 383 height 18
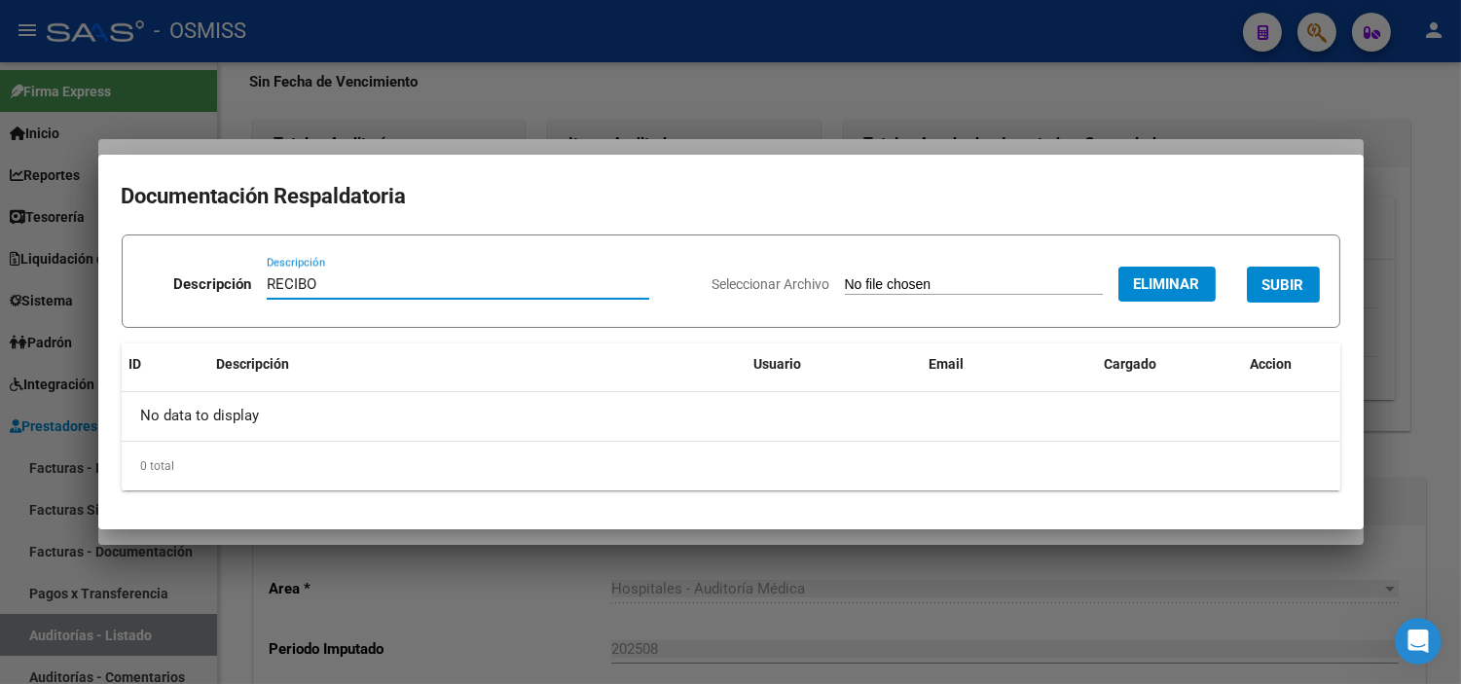
type input "RECIBO"
click at [1310, 285] on button "SUBIR" at bounding box center [1283, 285] width 73 height 36
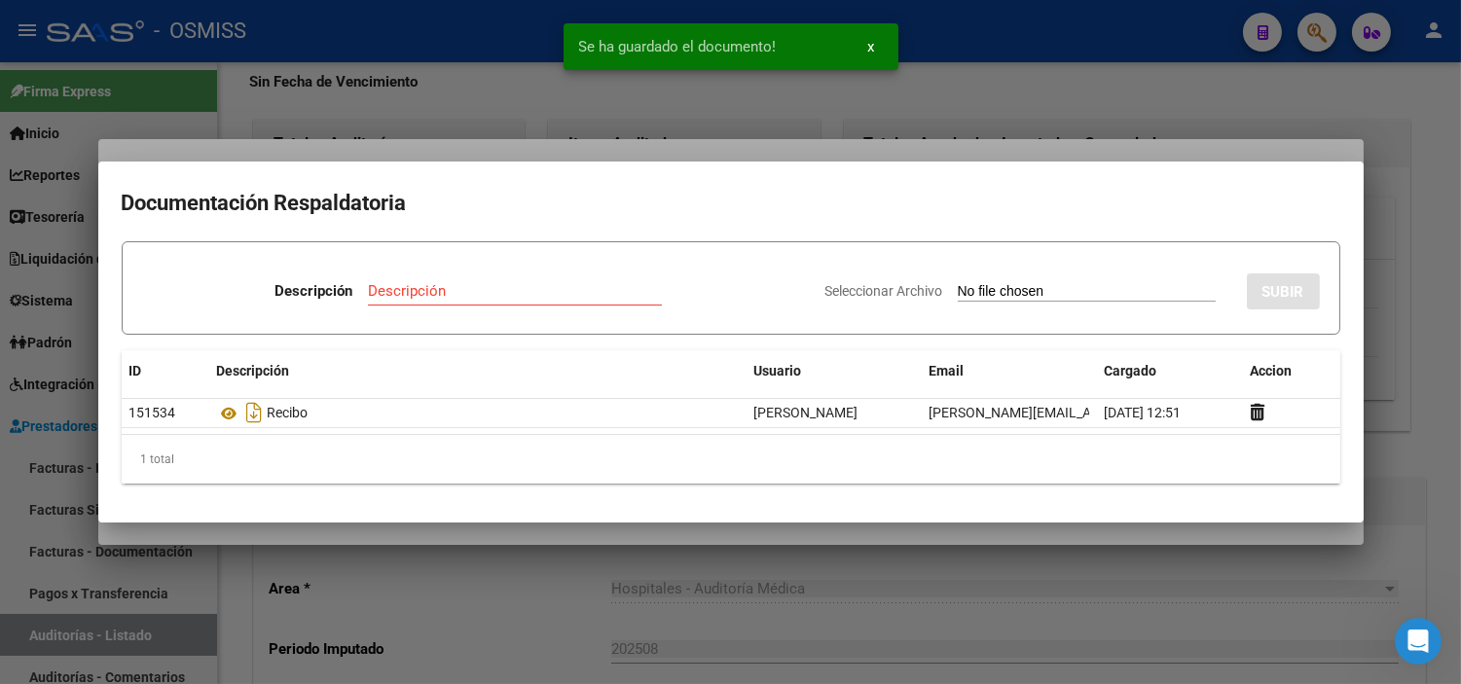
click at [479, 146] on div at bounding box center [730, 342] width 1461 height 684
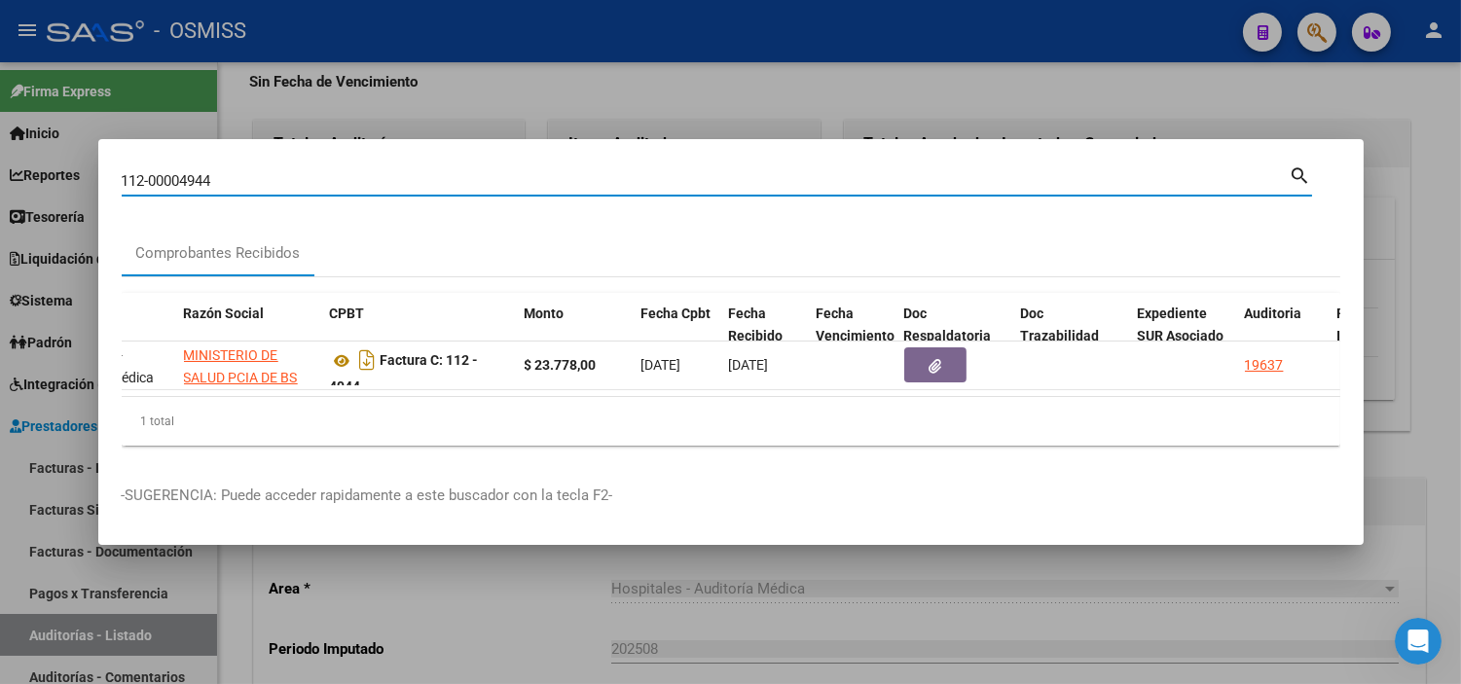
click at [277, 173] on input "112-00004944" at bounding box center [706, 181] width 1168 height 18
paste input "C0112-00004945"
type input "0112-00004945"
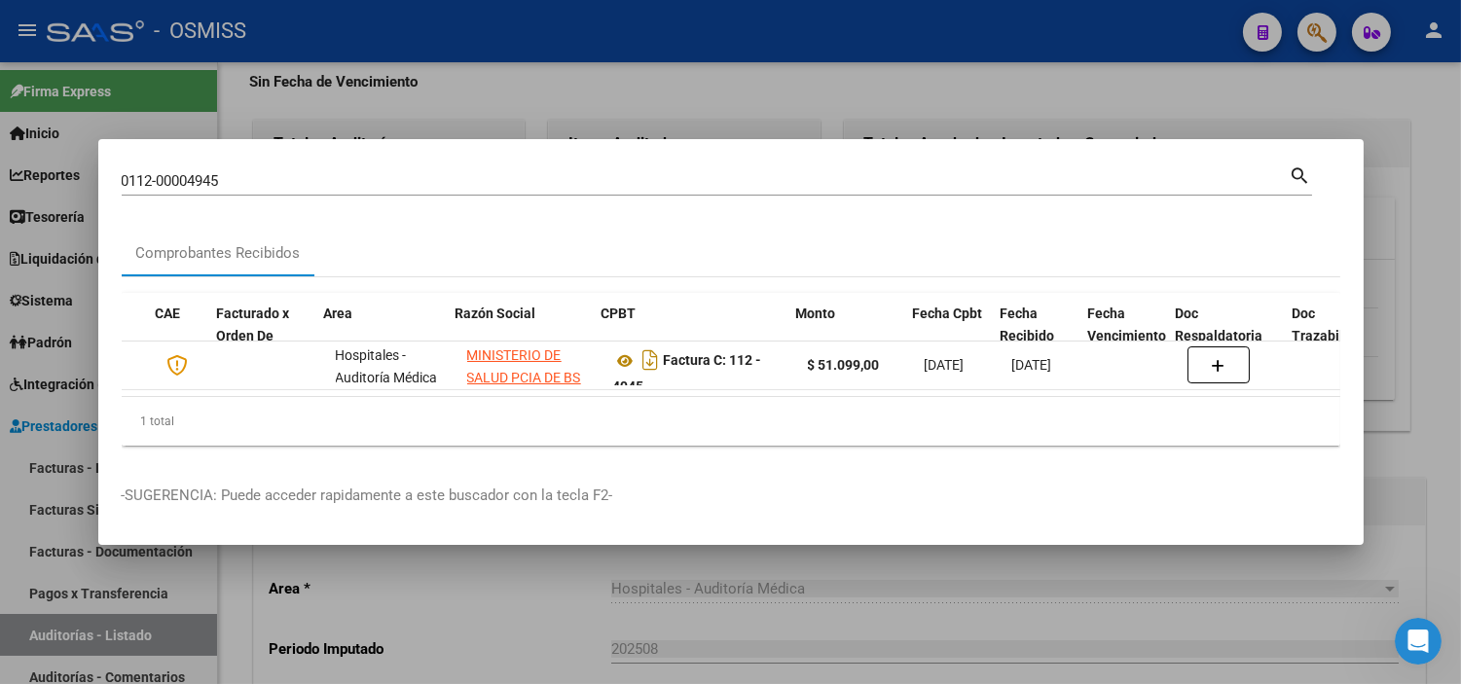
scroll to position [0, 267]
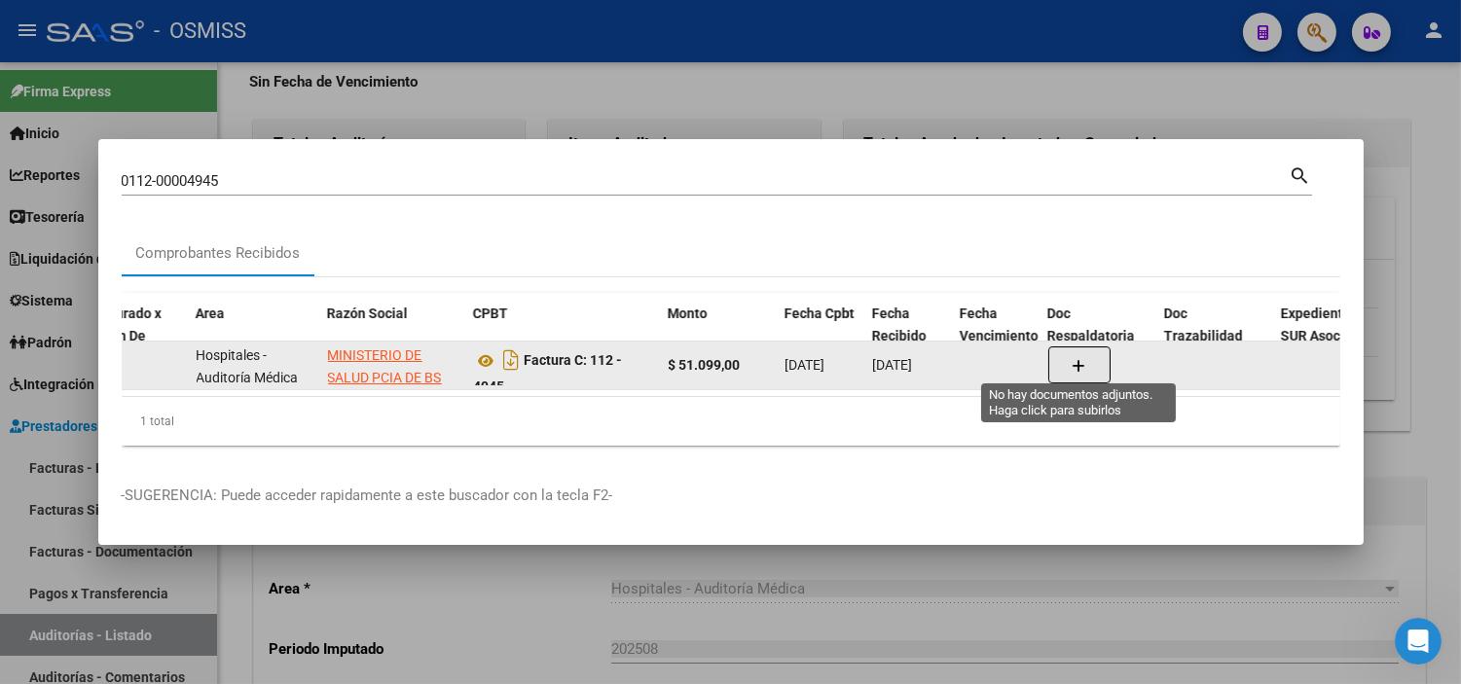
click at [1057, 347] on button "button" at bounding box center [1080, 365] width 62 height 37
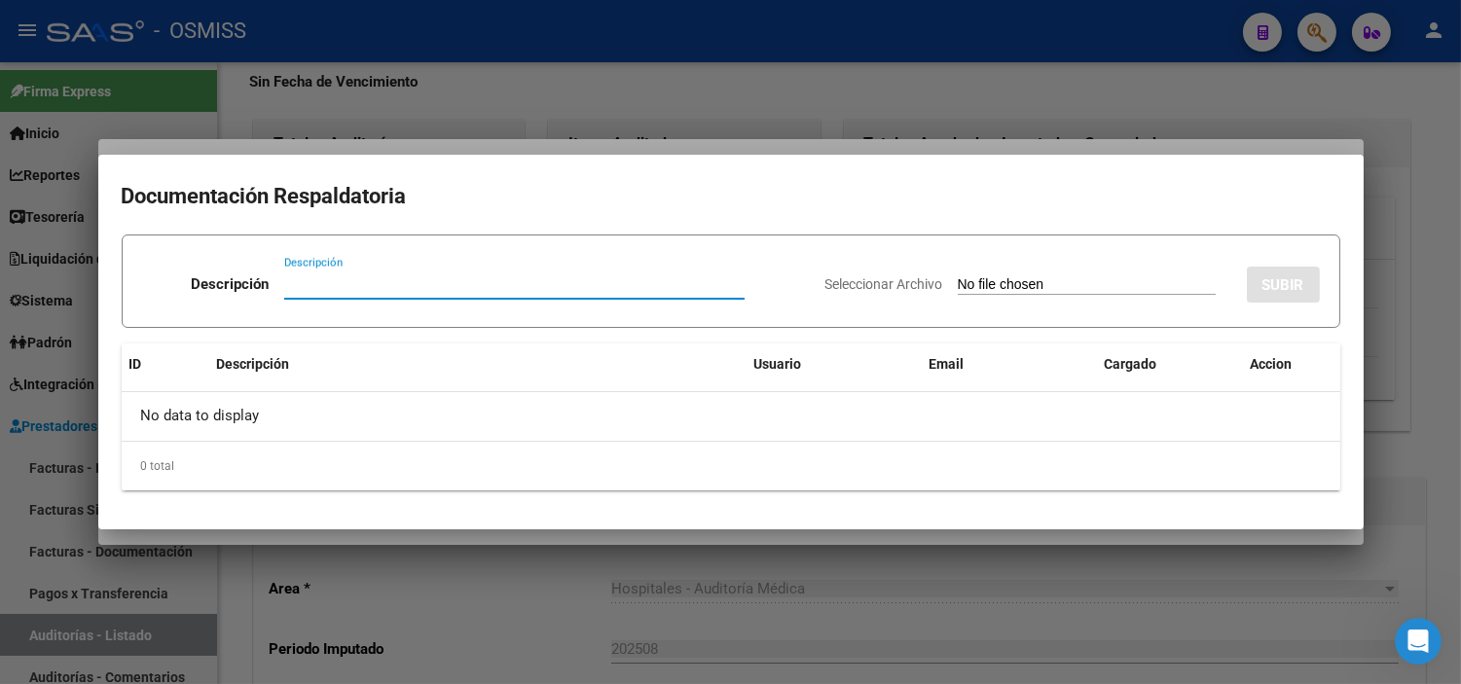
click at [1110, 277] on input "Seleccionar Archivo" at bounding box center [1087, 286] width 258 height 18
type input "C:\fakepath\FC VARIAS HOSPITAL [PERSON_NAME] RC1806.pdf"
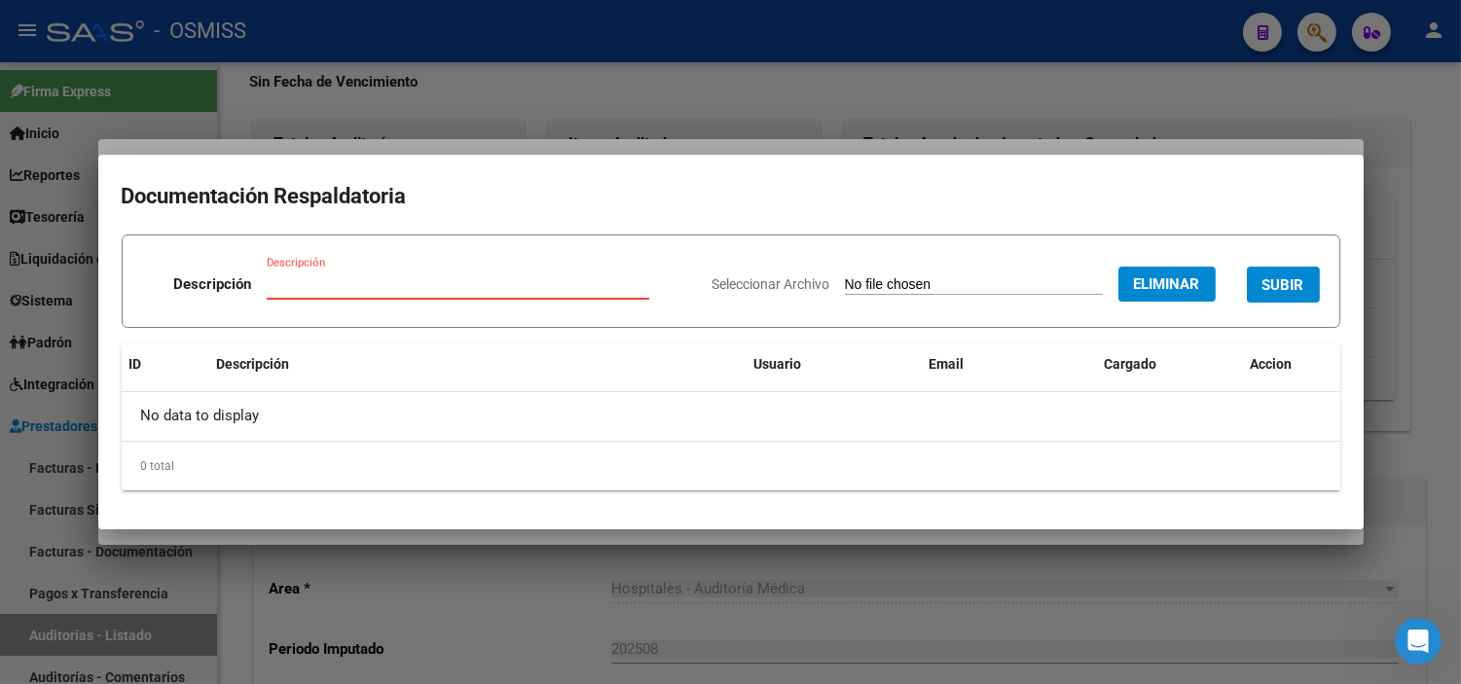
click at [347, 286] on input "Descripción" at bounding box center [458, 285] width 383 height 18
type input "RECIBO"
click at [1301, 282] on span "SUBIR" at bounding box center [1284, 286] width 42 height 18
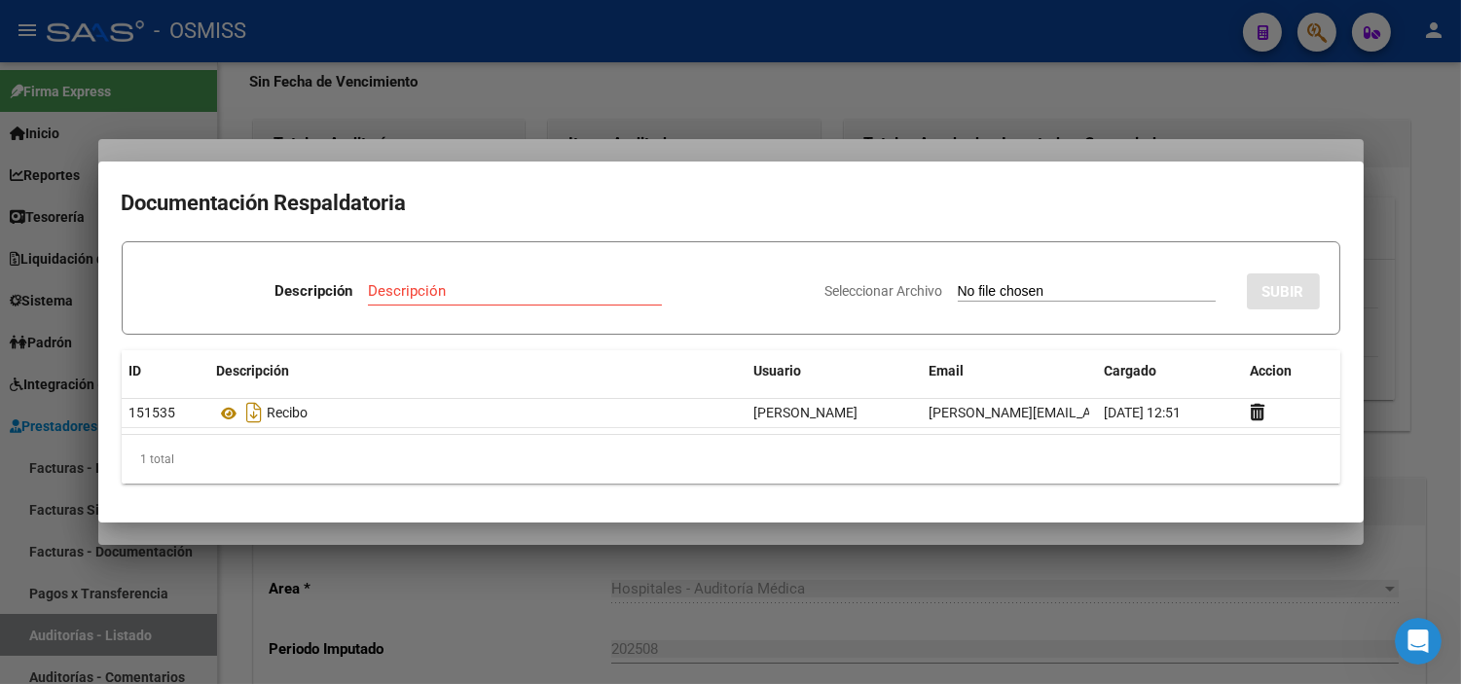
click at [383, 83] on div at bounding box center [730, 342] width 1461 height 684
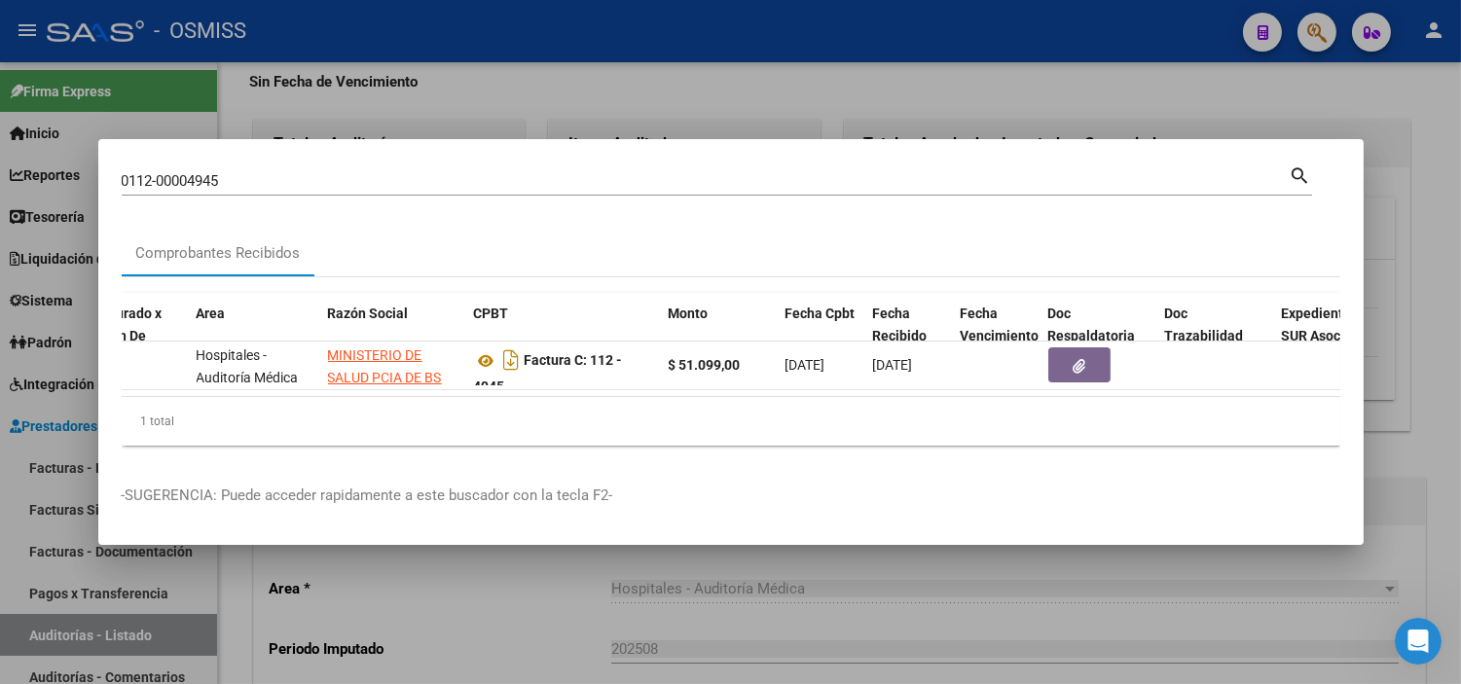
click at [322, 172] on input "0112-00004945" at bounding box center [706, 181] width 1168 height 18
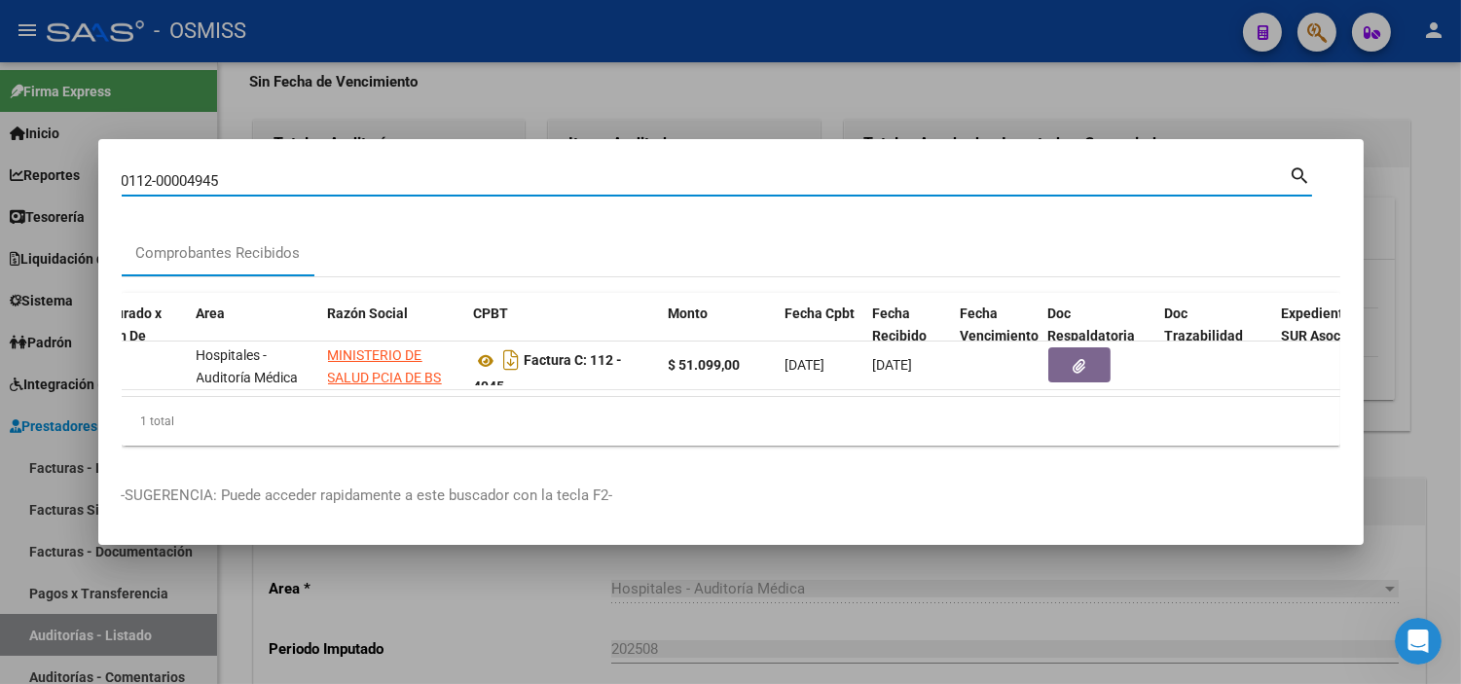
click at [322, 172] on input "0112-00004945" at bounding box center [706, 181] width 1168 height 18
paste input "C0112-00004946"
click at [129, 172] on input "C0112-00004946" at bounding box center [706, 181] width 1168 height 18
type input "0112-00004946"
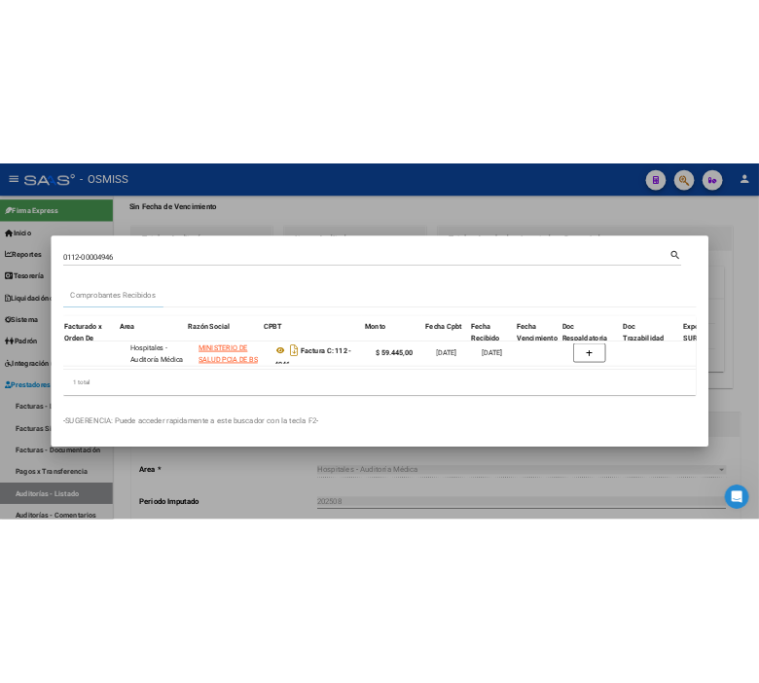
scroll to position [0, 232]
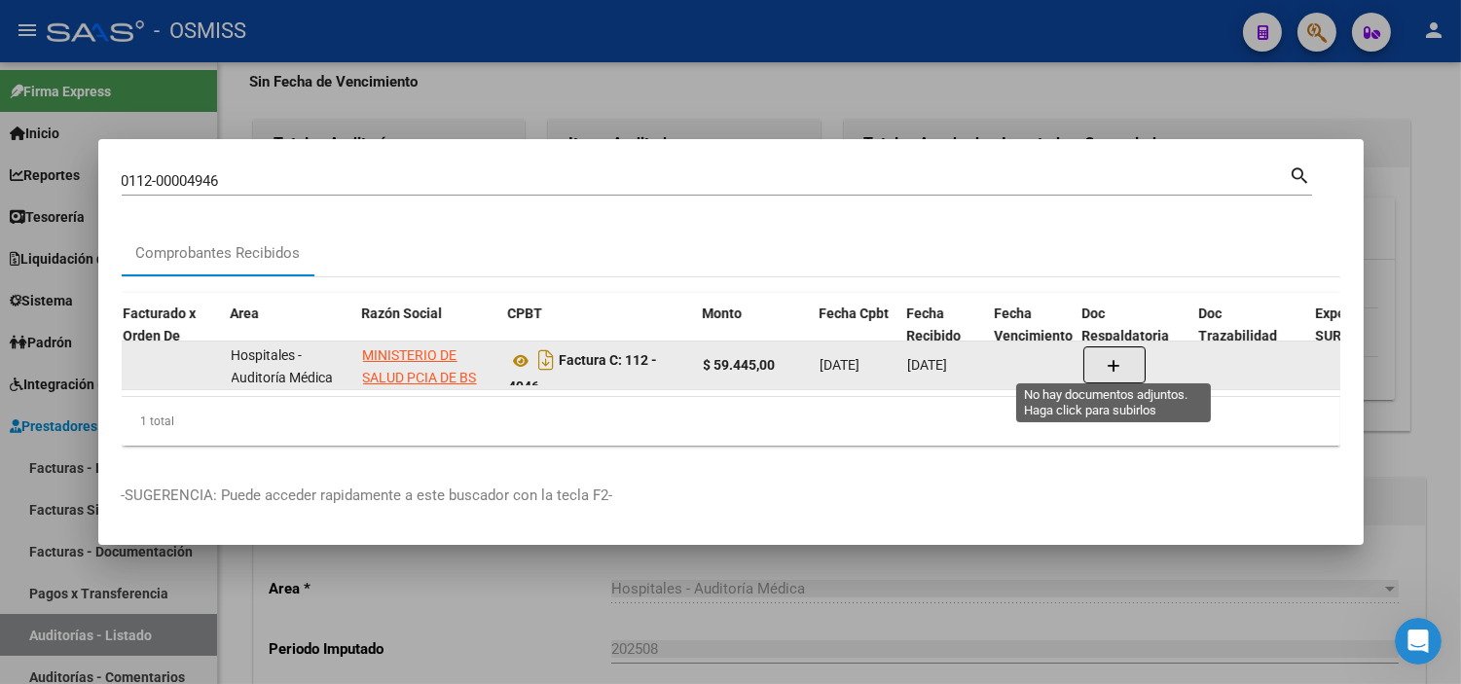
click at [1104, 364] on button "button" at bounding box center [1115, 365] width 62 height 37
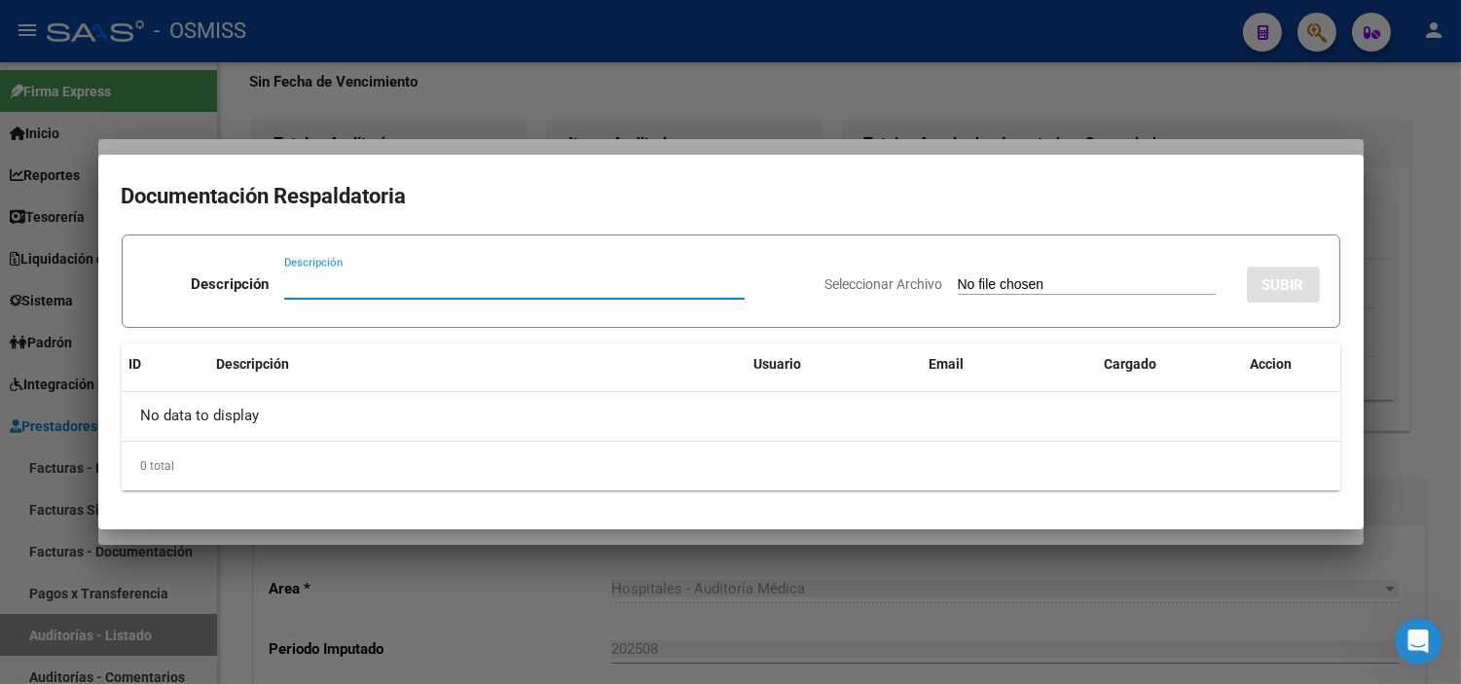
click at [1089, 279] on input "Seleccionar Archivo" at bounding box center [1087, 286] width 258 height 18
type input "C:\fakepath\FC VARIAS HOSPITAL [PERSON_NAME] RC1806.pdf"
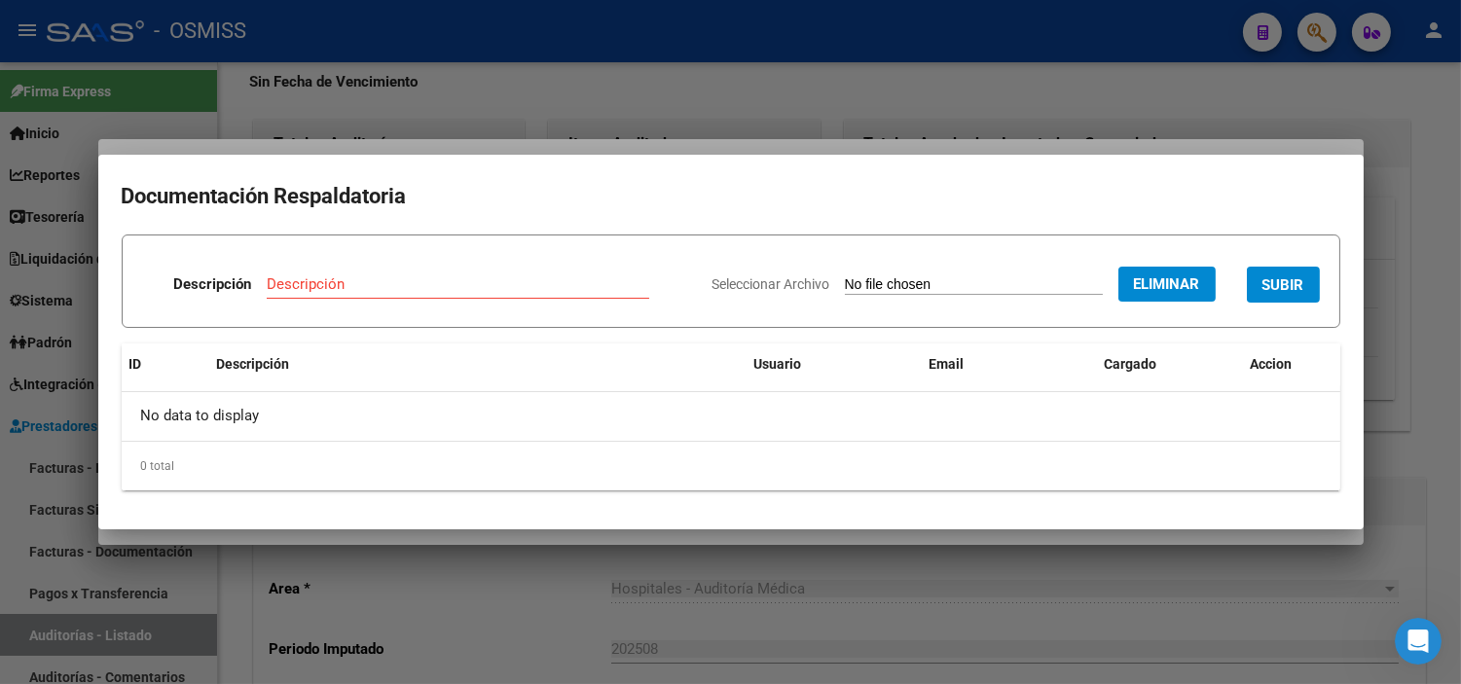
click at [393, 284] on input "Descripción" at bounding box center [458, 285] width 383 height 18
type input "RECIBO"
click at [1311, 283] on button "SUBIR" at bounding box center [1283, 285] width 73 height 36
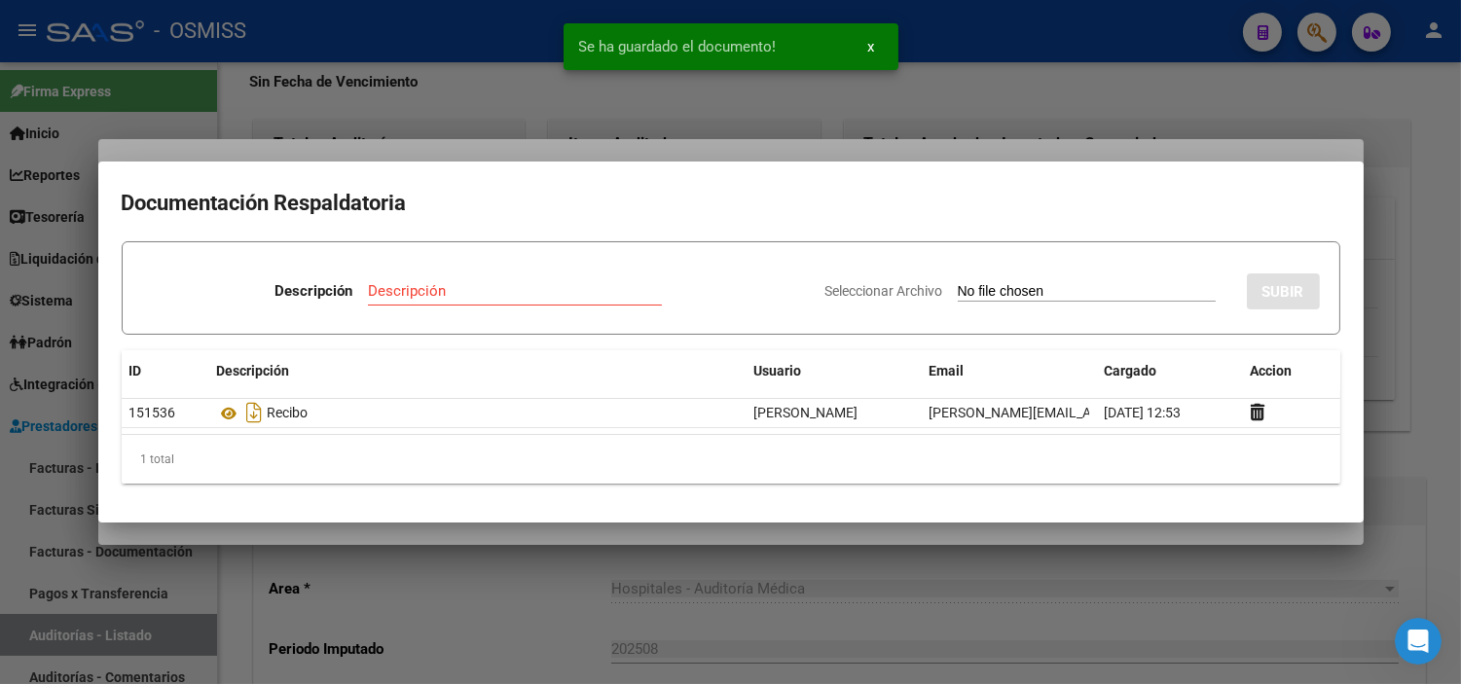
click at [269, 84] on div at bounding box center [730, 342] width 1461 height 684
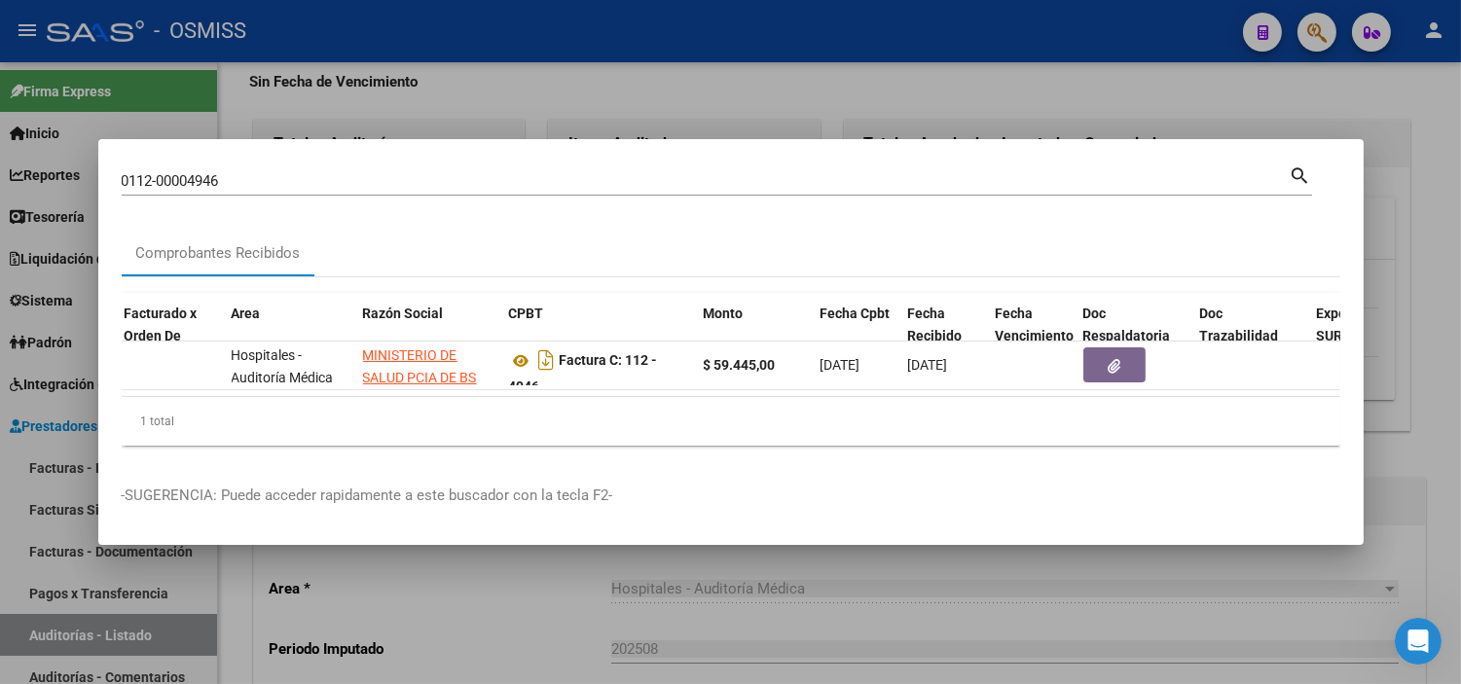
click at [479, 54] on div at bounding box center [730, 342] width 1461 height 684
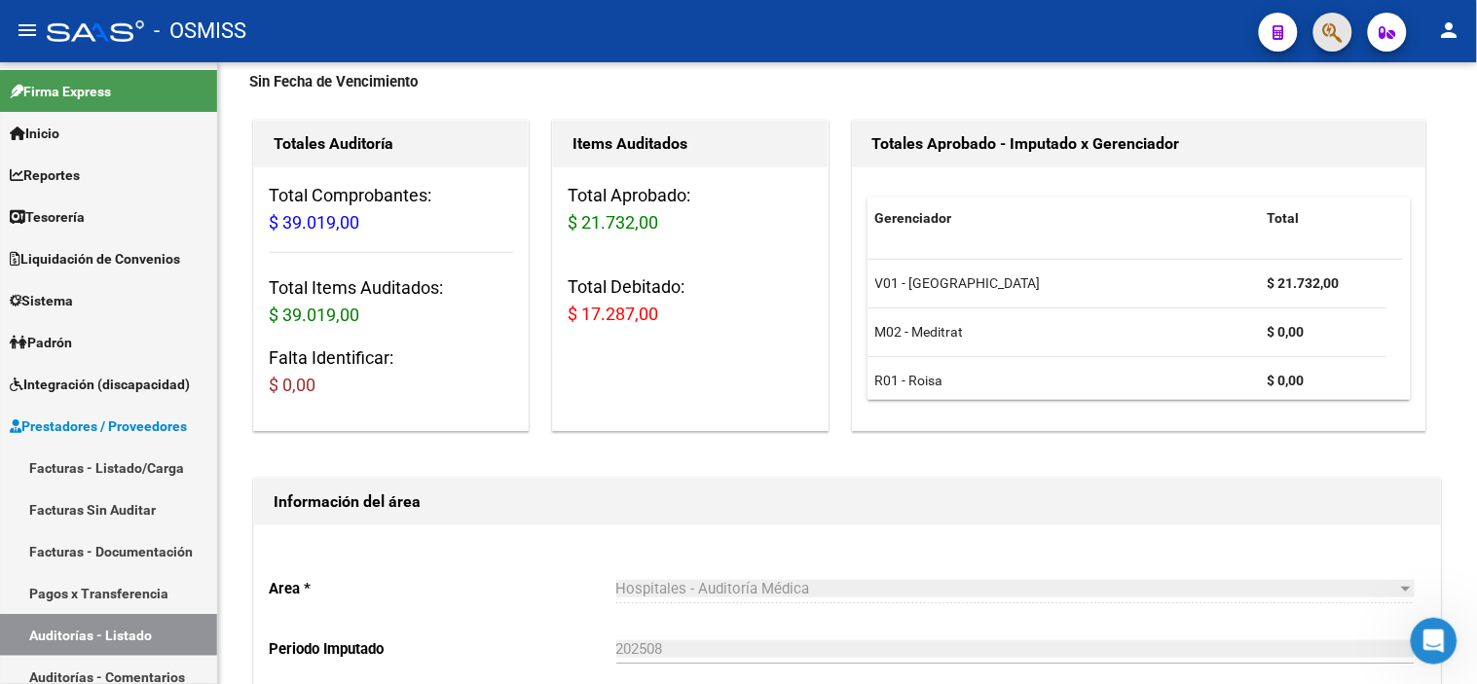
click at [1321, 41] on button "button" at bounding box center [1332, 32] width 39 height 39
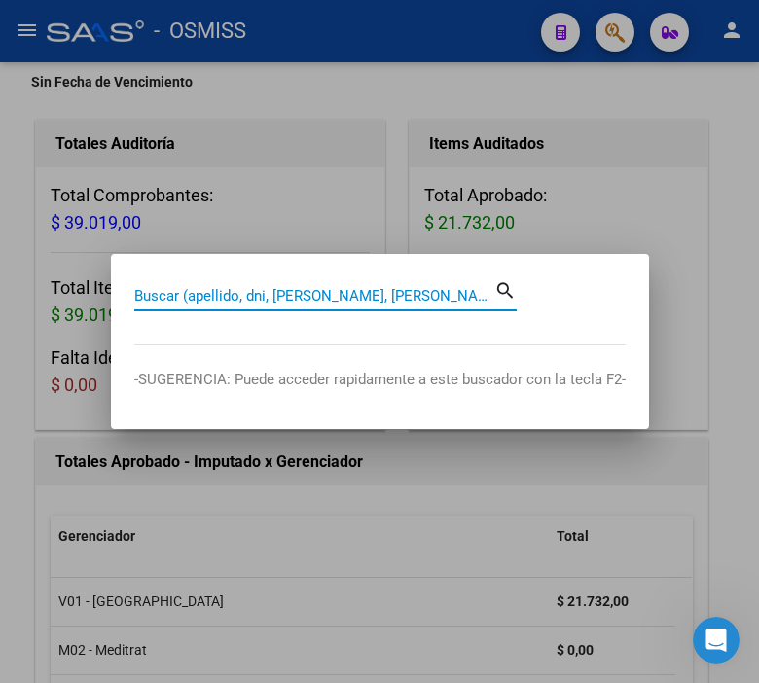
click at [284, 297] on input "Buscar (apellido, dni, [PERSON_NAME], [PERSON_NAME], cuit, obra social)" at bounding box center [314, 296] width 360 height 18
drag, startPoint x: 237, startPoint y: 299, endPoint x: 144, endPoint y: 290, distance: 92.9
click at [144, 290] on input "196-" at bounding box center [314, 296] width 360 height 18
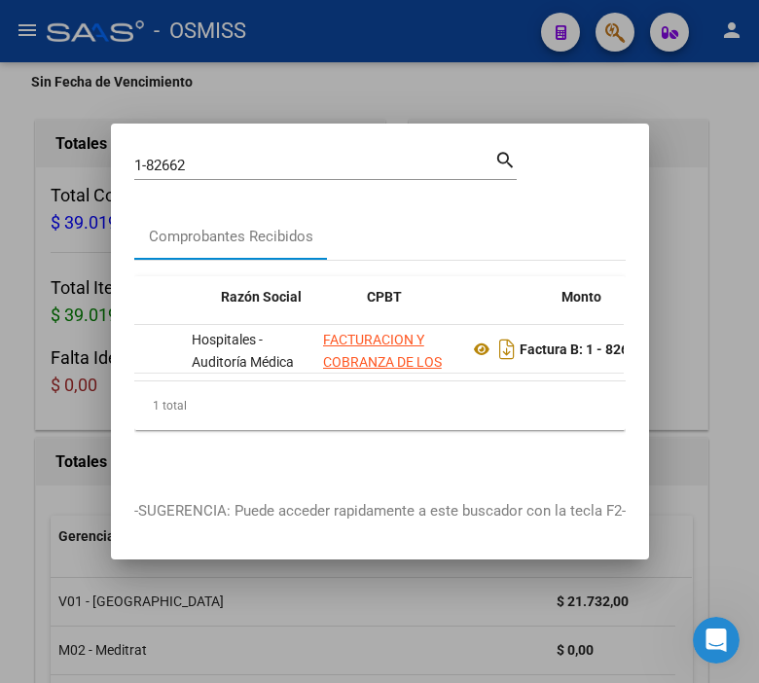
scroll to position [0, 446]
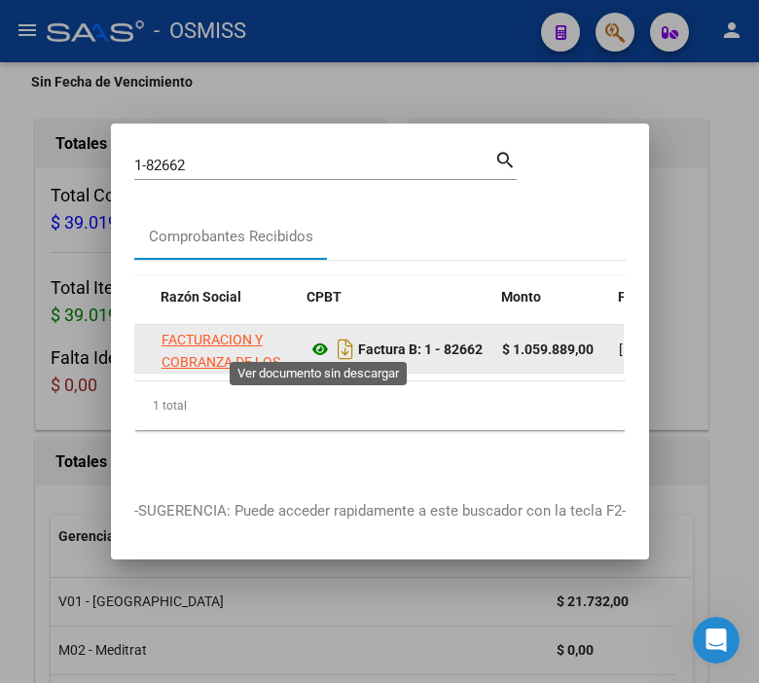
click at [310, 345] on icon at bounding box center [320, 349] width 25 height 23
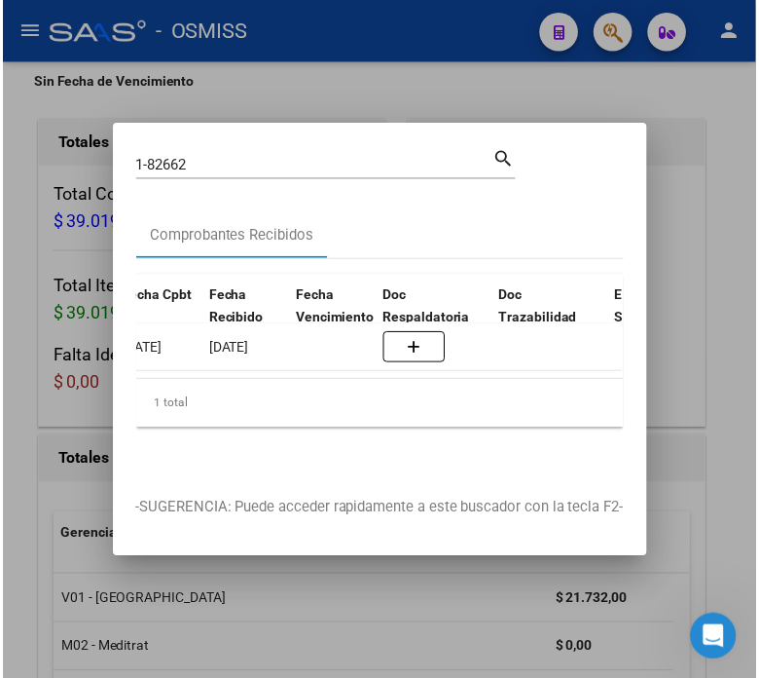
scroll to position [0, 823]
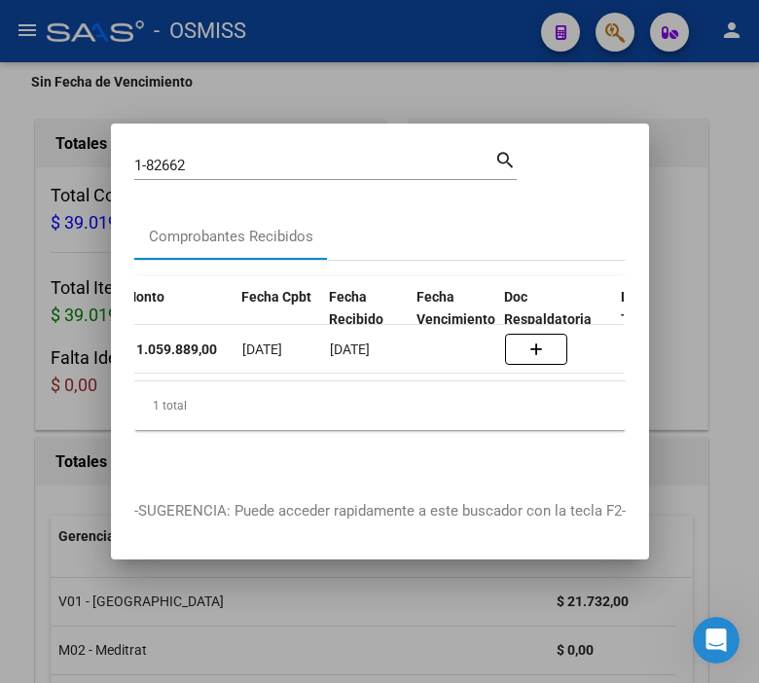
click at [205, 157] on input "1-82662" at bounding box center [314, 166] width 360 height 18
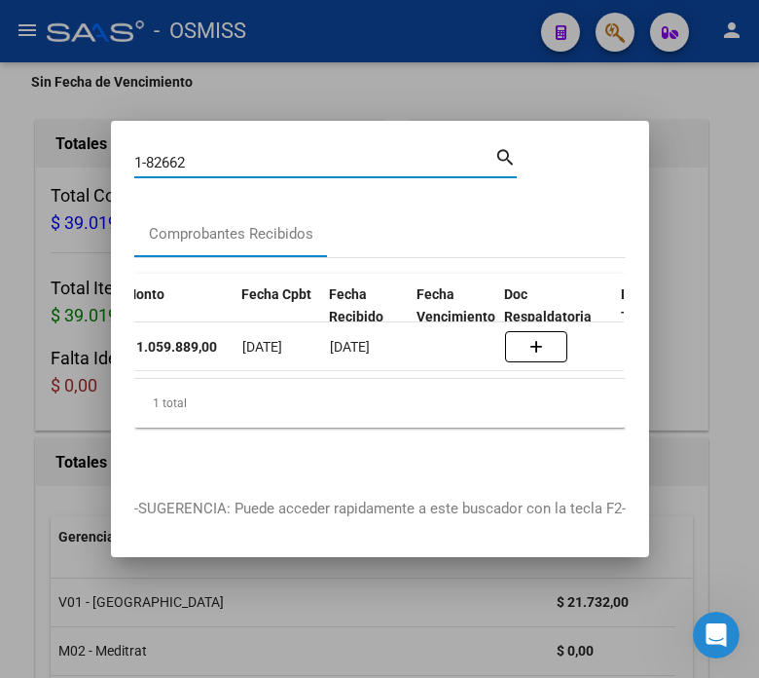
paste input "facturacion maternidaddepilar <[EMAIL_ADDRESS][DOMAIN_NAME]>"
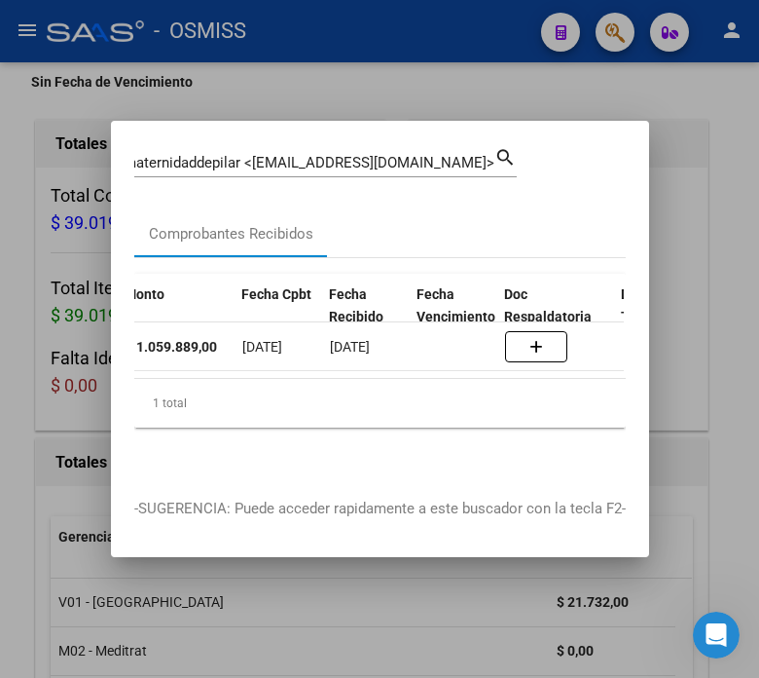
scroll to position [0, 0]
click at [241, 154] on input "facturacion maternidaddepilar <[EMAIL_ADDRESS][DOMAIN_NAME]>" at bounding box center [314, 163] width 360 height 18
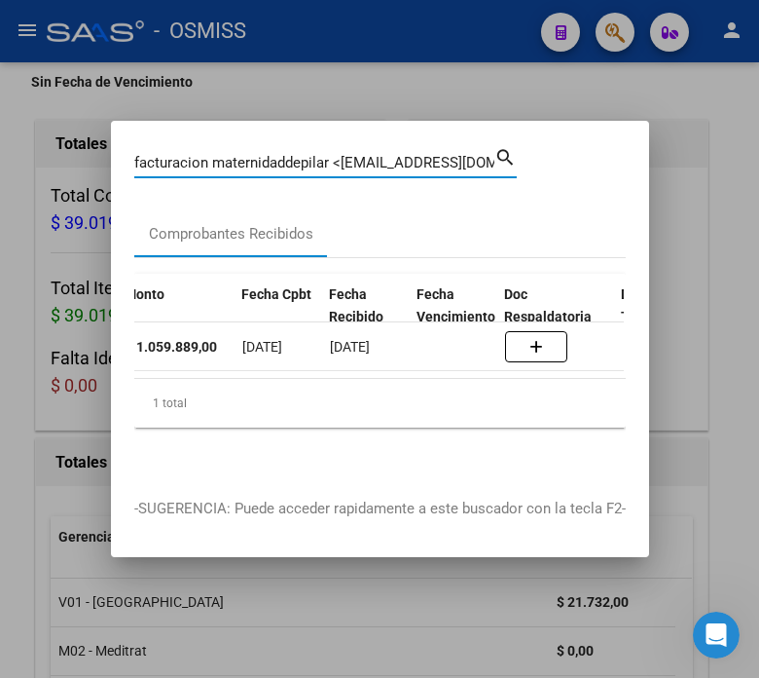
paste input "213-0680"
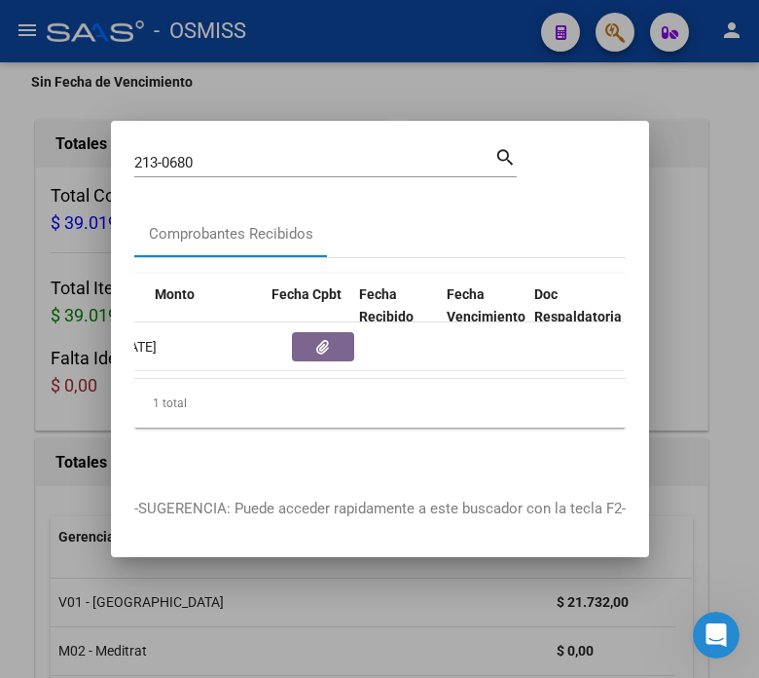
scroll to position [0, 1189]
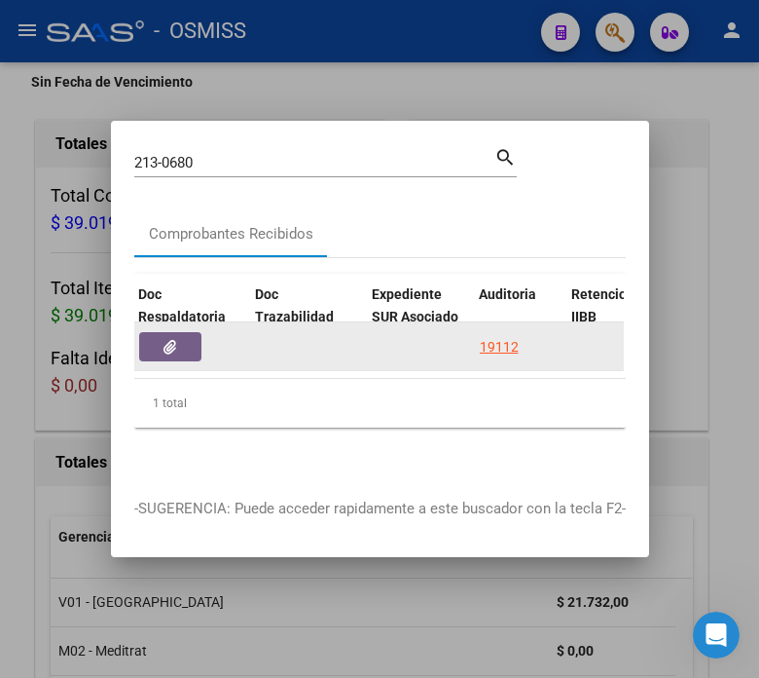
click at [187, 342] on button "button" at bounding box center [170, 346] width 62 height 29
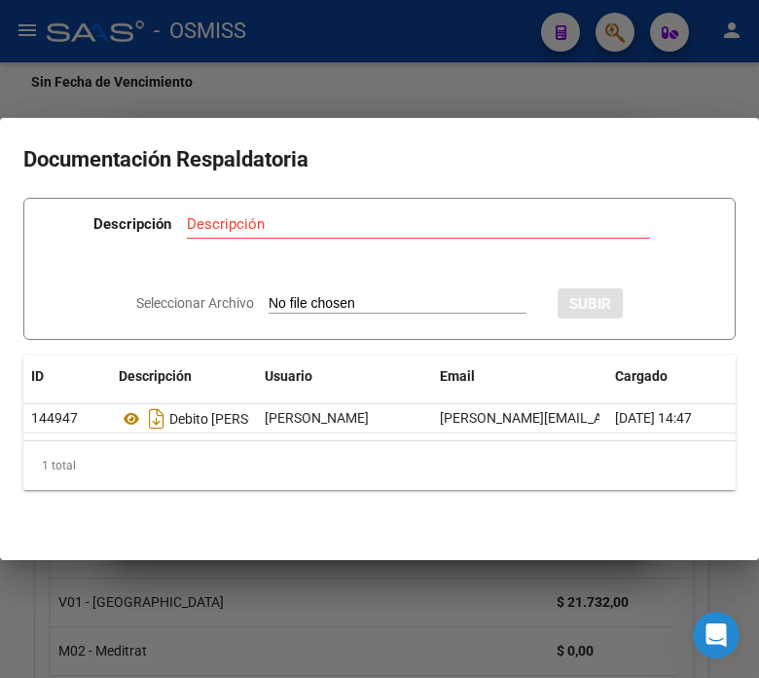
drag, startPoint x: 214, startPoint y: 60, endPoint x: 214, endPoint y: 3, distance: 57.4
click at [214, 55] on div at bounding box center [379, 339] width 759 height 678
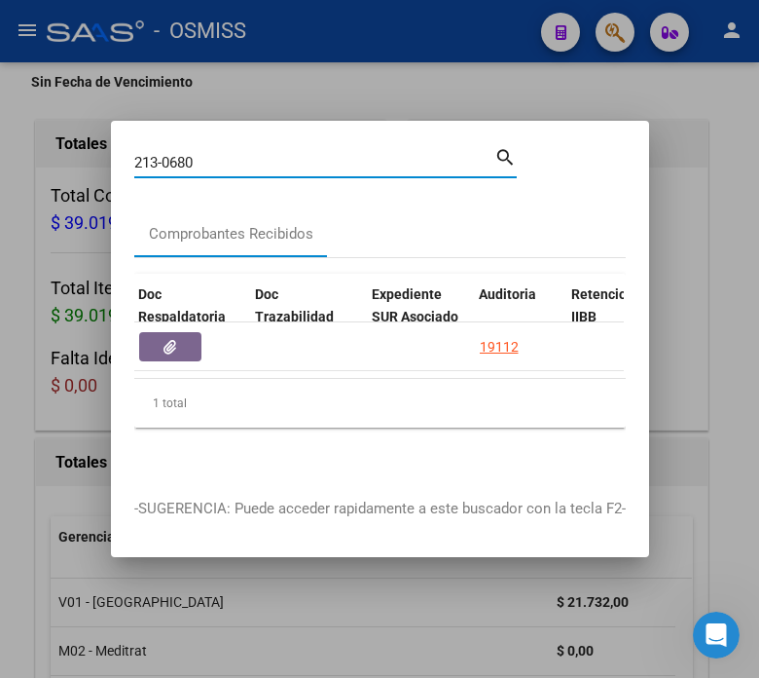
click at [218, 154] on input "213-0680" at bounding box center [314, 163] width 360 height 18
drag, startPoint x: 218, startPoint y: 154, endPoint x: 202, endPoint y: 160, distance: 17.6
click at [215, 154] on input "213-0680" at bounding box center [314, 163] width 360 height 18
type input "196-1167"
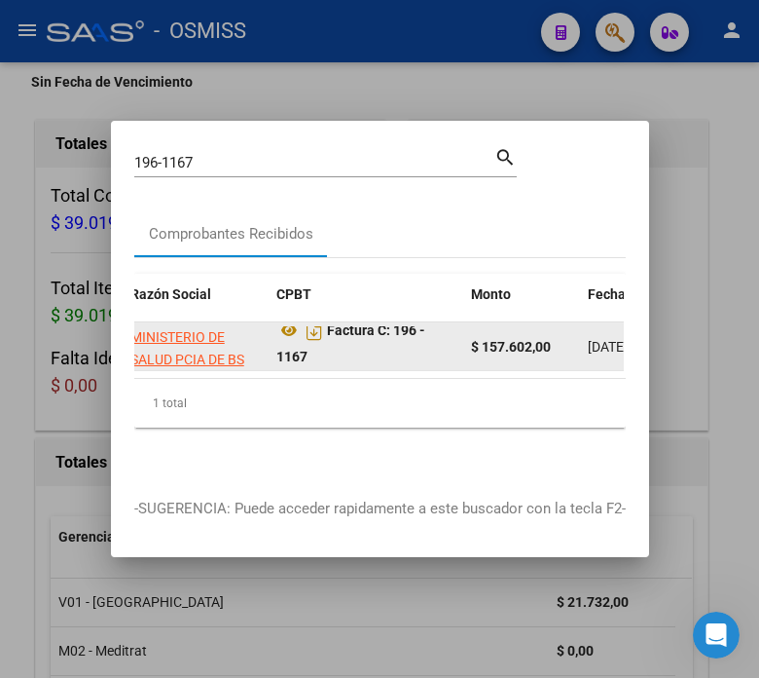
scroll to position [0, 0]
drag, startPoint x: 310, startPoint y: 345, endPoint x: 396, endPoint y: 324, distance: 89.0
click at [396, 326] on div "Factura C: 196 - 1167" at bounding box center [366, 346] width 179 height 41
copy strong "196 - 1167"
